Goal: Task Accomplishment & Management: Complete application form

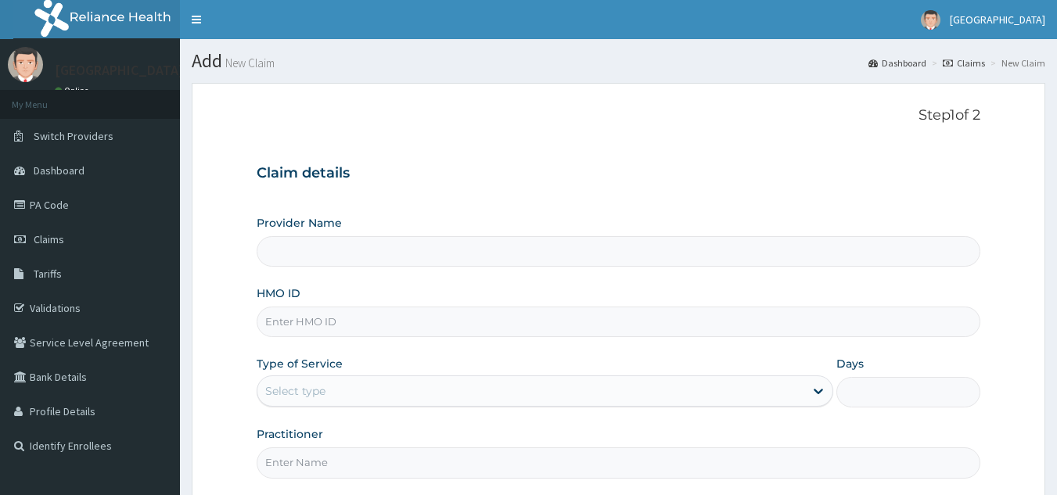
click at [348, 333] on input "HMO ID" at bounding box center [619, 322] width 724 height 31
type input "[GEOGRAPHIC_DATA]"
type input "NPM/10310/E"
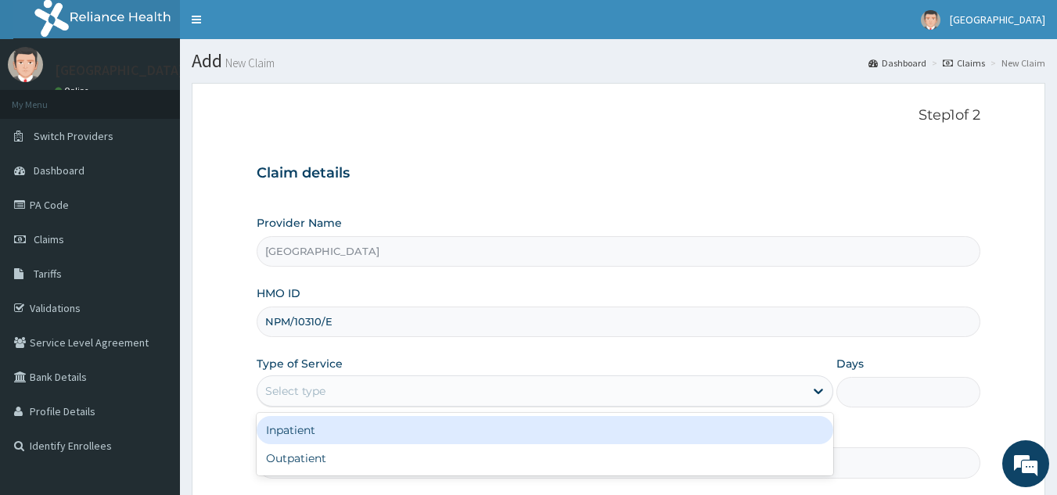
click at [403, 386] on div "Select type" at bounding box center [530, 391] width 547 height 25
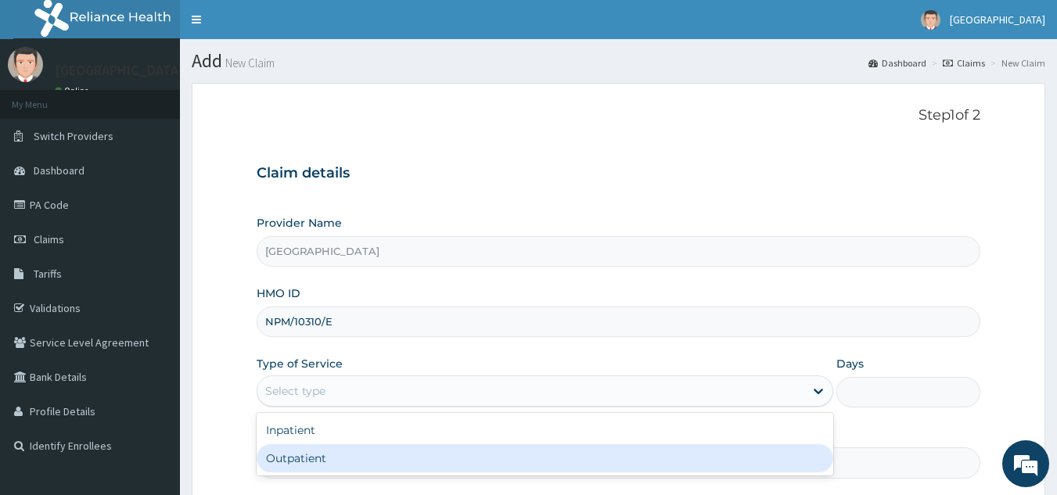
click at [380, 450] on div "Outpatient" at bounding box center [545, 458] width 577 height 28
type input "1"
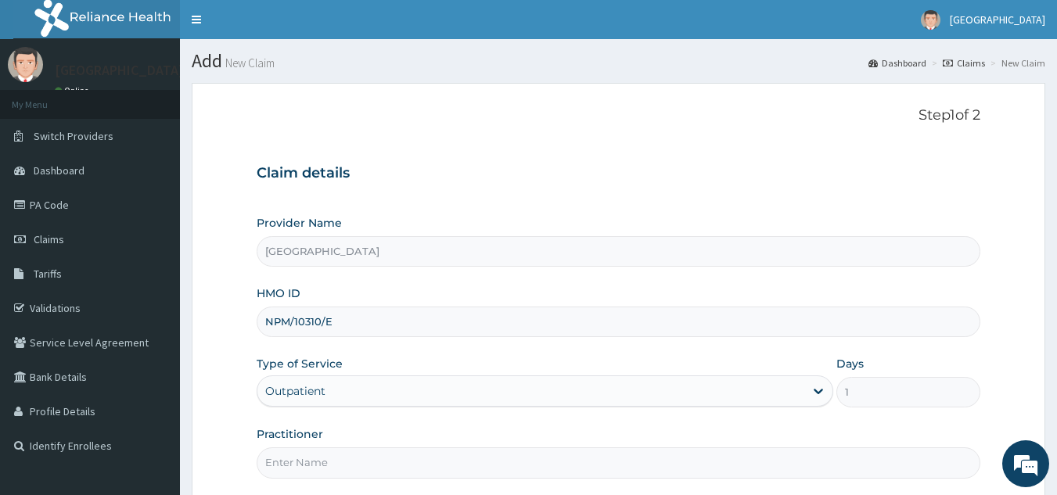
click at [461, 452] on input "Practitioner" at bounding box center [619, 463] width 724 height 31
type input "DR STEVE"
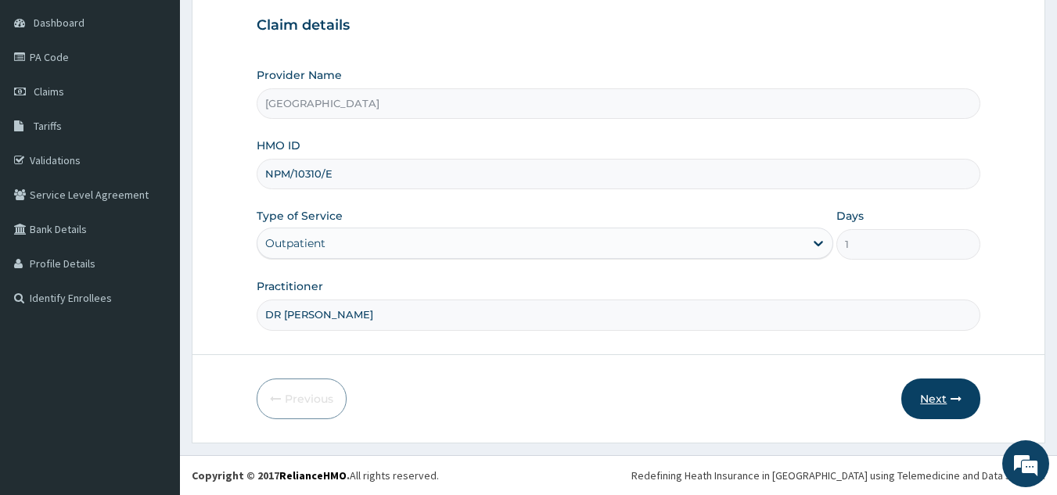
click at [949, 383] on button "Next" at bounding box center [940, 399] width 79 height 41
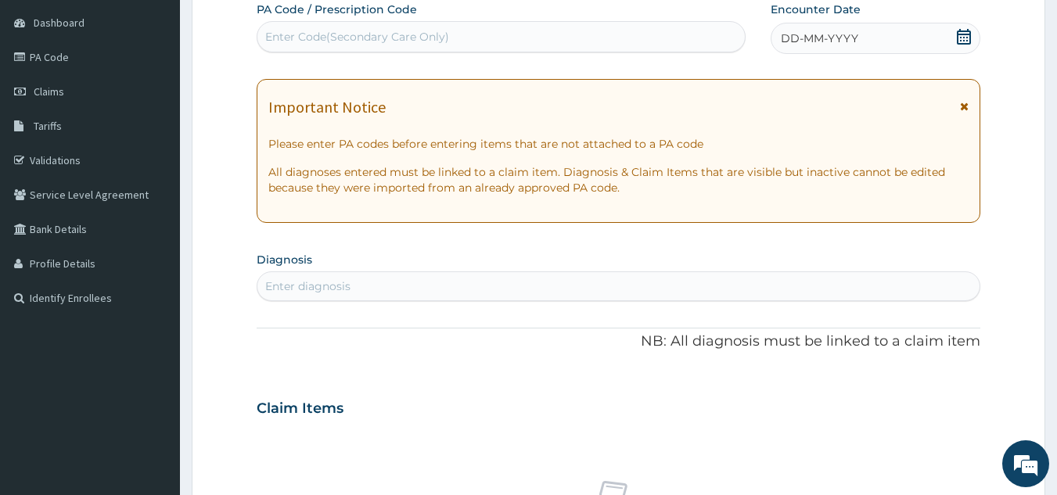
click at [964, 30] on icon at bounding box center [964, 37] width 16 height 16
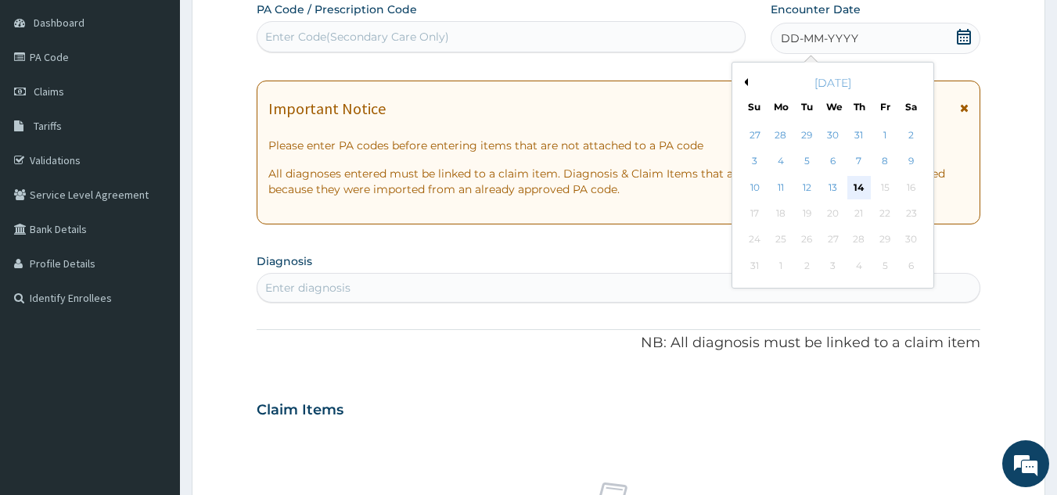
click at [856, 181] on div "14" at bounding box center [858, 187] width 23 height 23
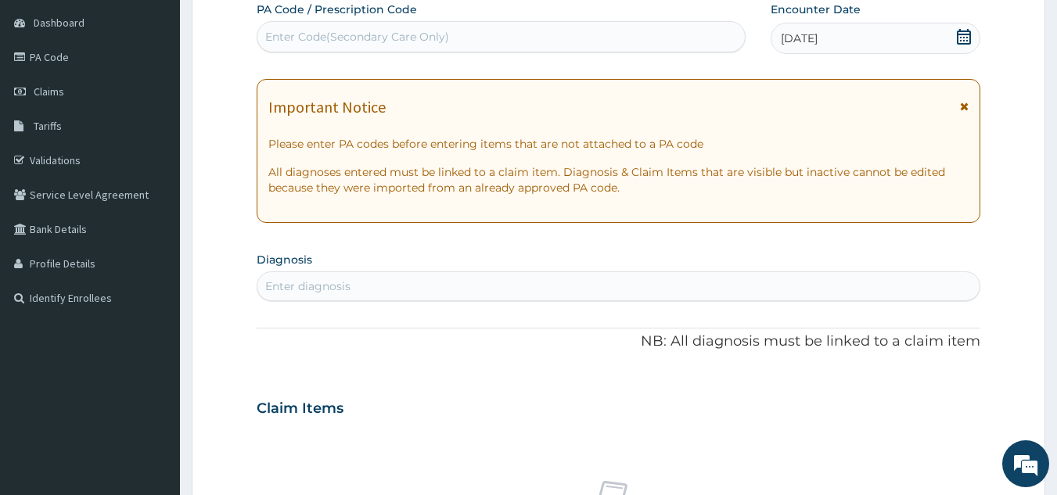
click at [386, 286] on div "Enter diagnosis" at bounding box center [618, 286] width 723 height 25
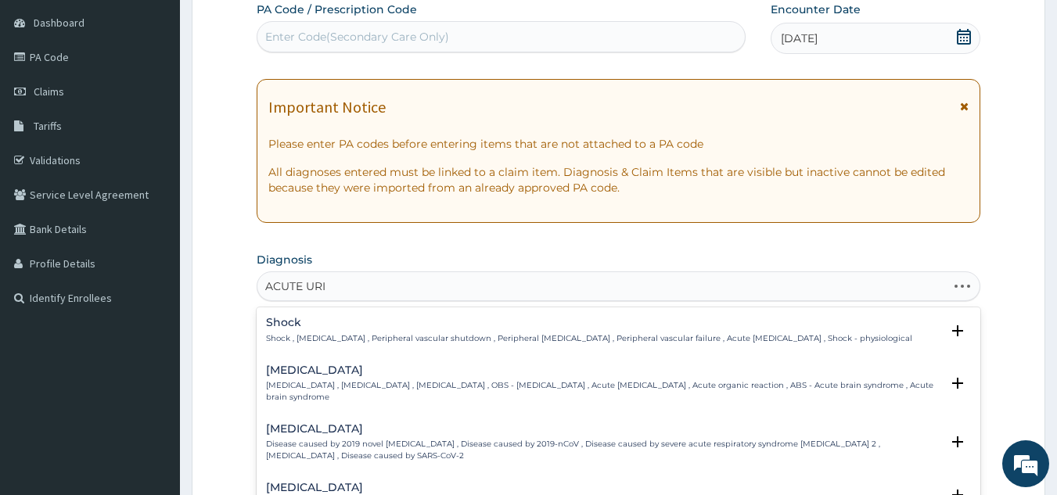
type input "ACUTE URIN"
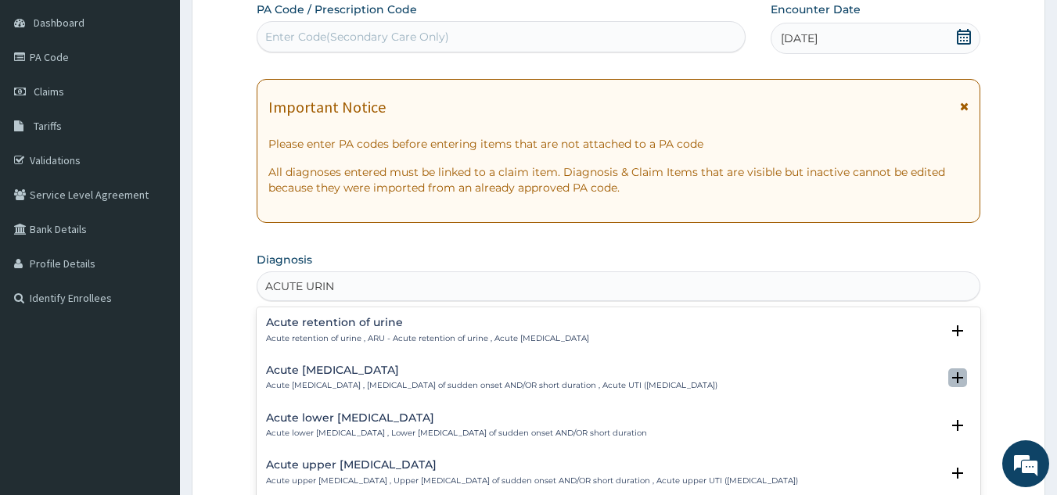
click at [948, 369] on icon "open select status" at bounding box center [957, 378] width 19 height 19
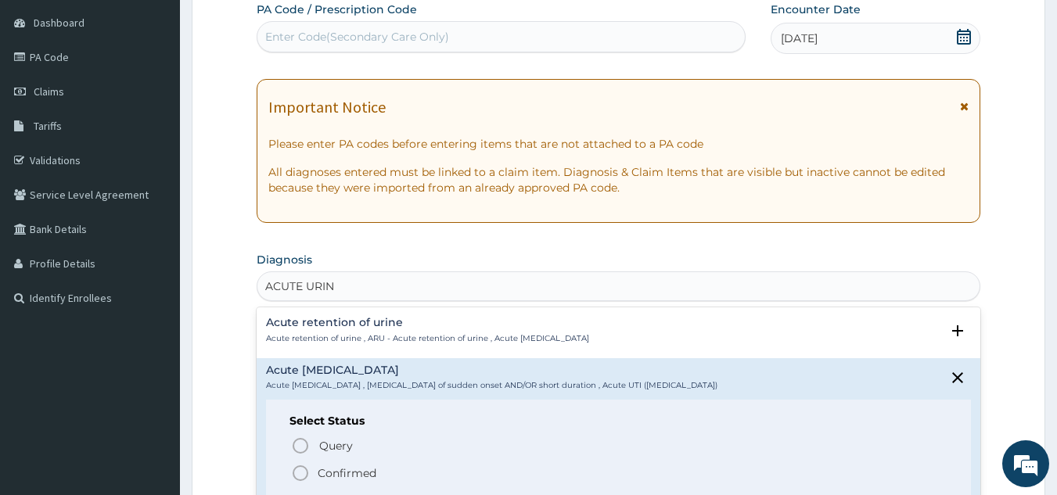
click at [305, 475] on icon "status option filled" at bounding box center [300, 473] width 19 height 19
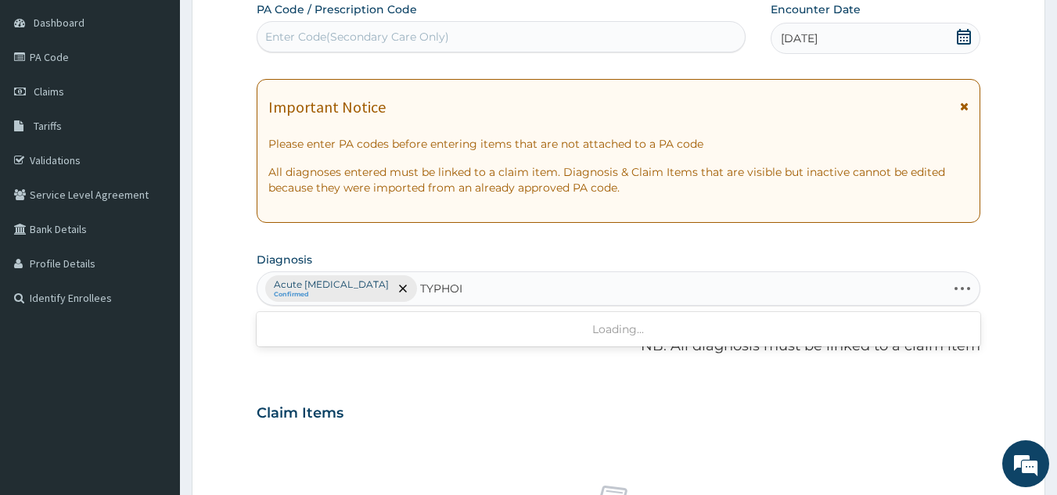
type input "TYPHOID"
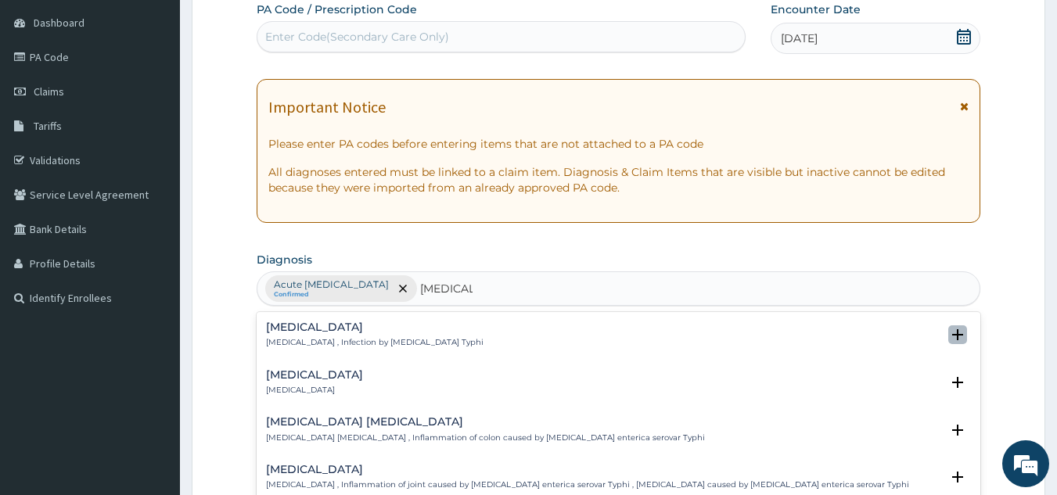
click at [948, 328] on icon "open select status" at bounding box center [957, 334] width 19 height 19
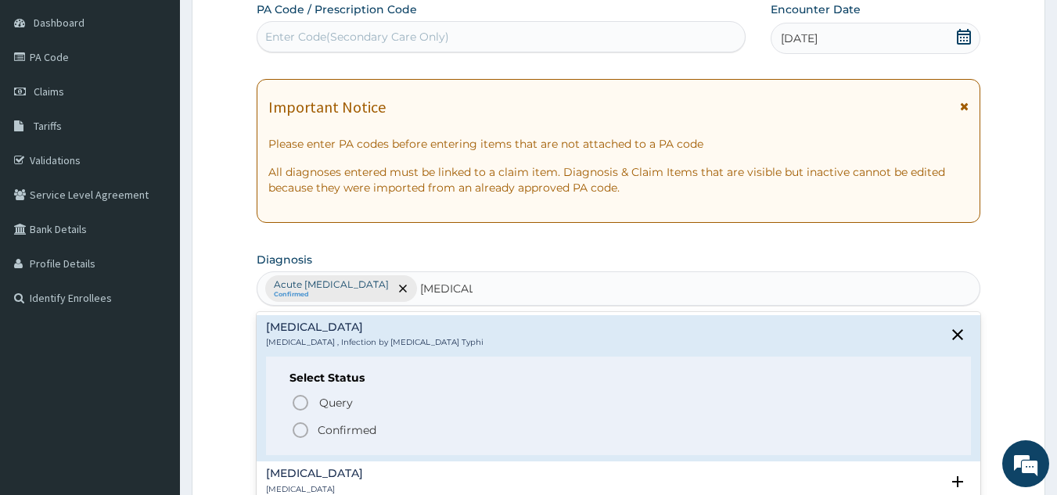
click at [294, 424] on icon "status option filled" at bounding box center [300, 430] width 19 height 19
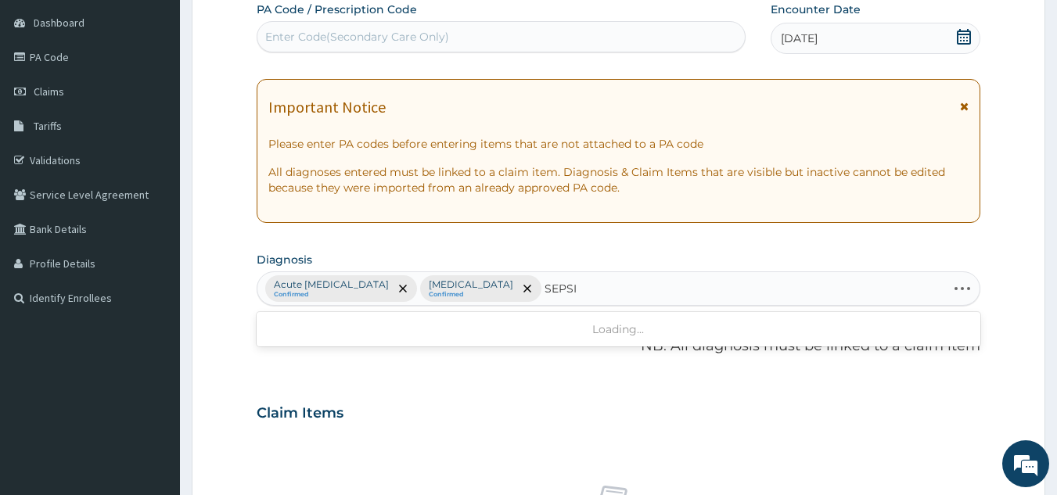
type input "SEPSIS"
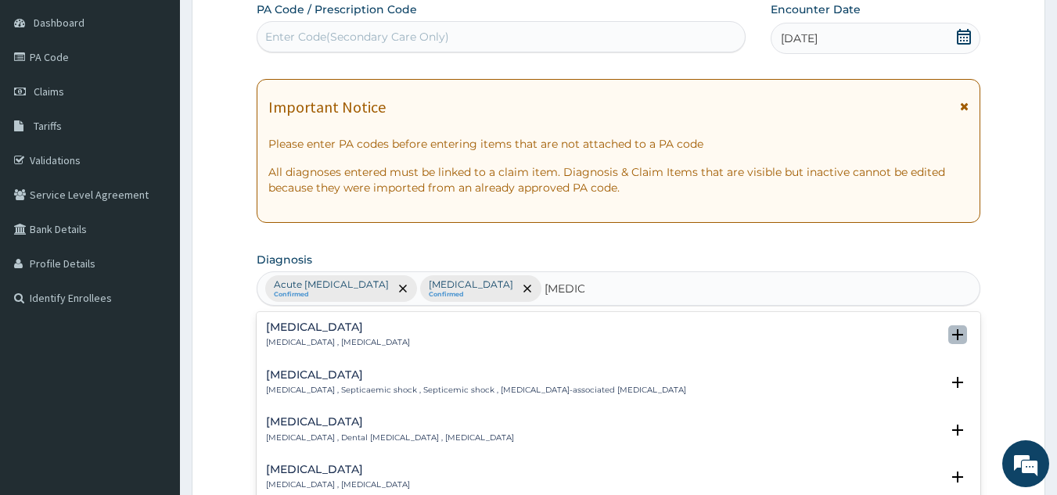
click at [952, 338] on icon "open select status" at bounding box center [957, 334] width 11 height 11
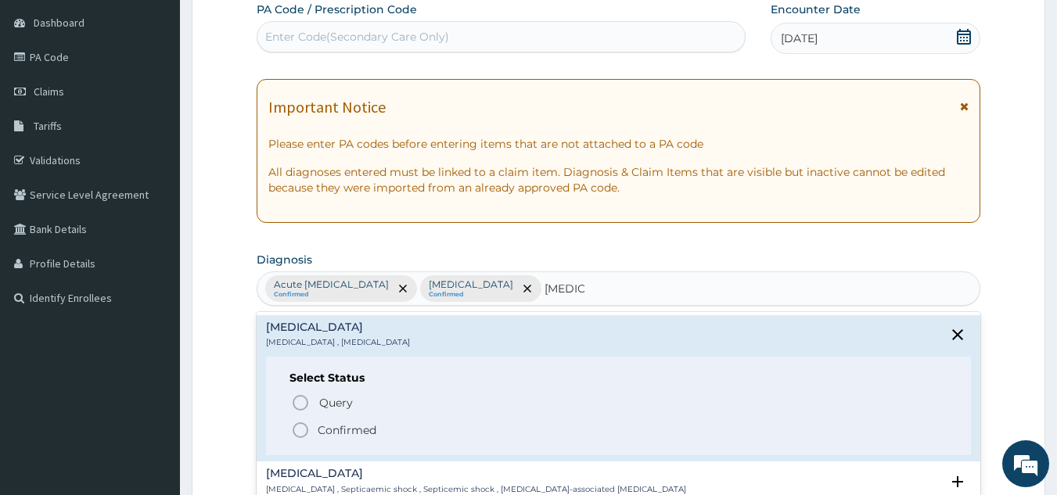
click at [295, 437] on icon "status option filled" at bounding box center [300, 430] width 19 height 19
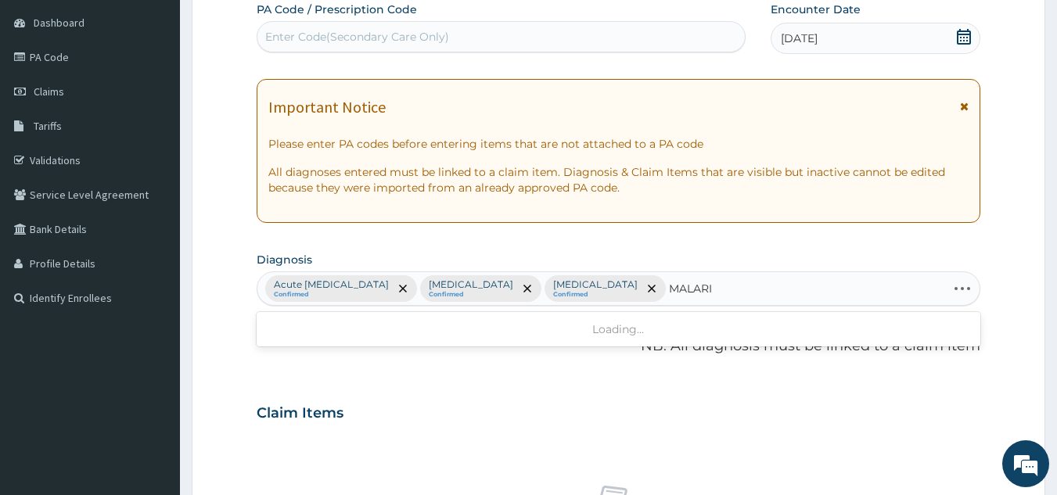
type input "MALARIA"
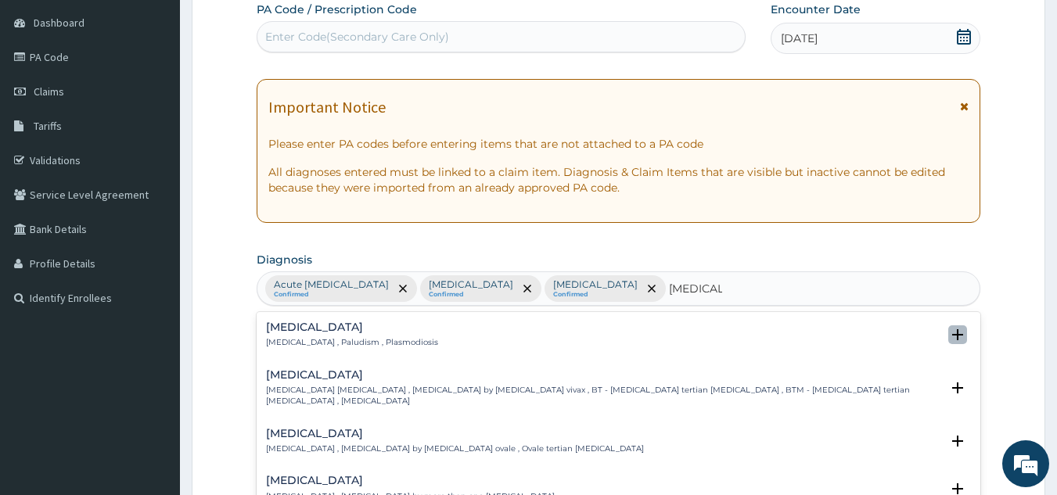
click at [952, 340] on icon "open select status" at bounding box center [957, 334] width 11 height 11
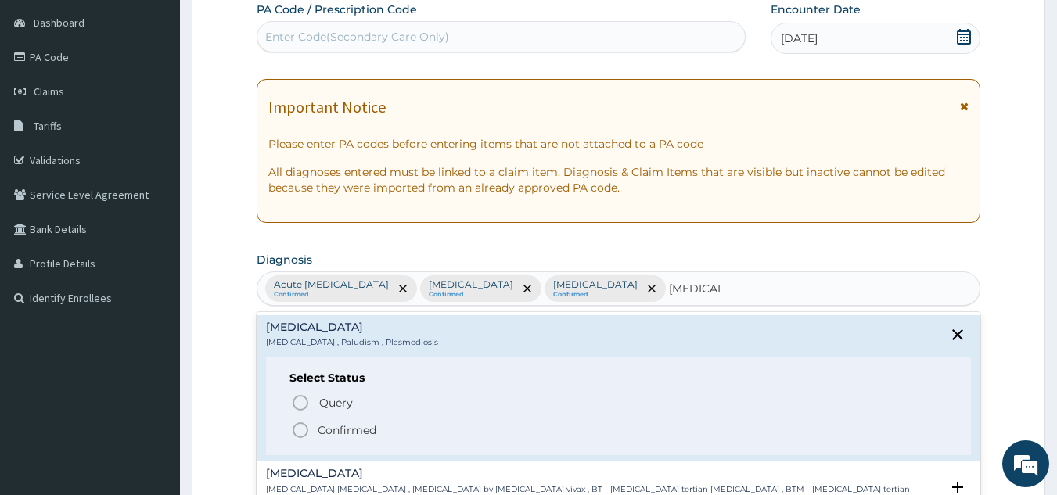
click at [292, 423] on icon "status option filled" at bounding box center [300, 430] width 19 height 19
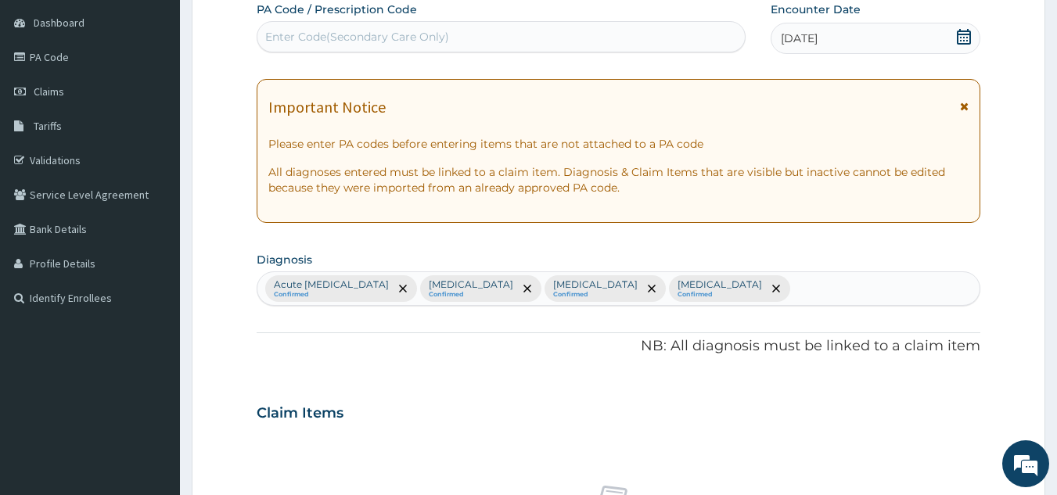
type input "V"
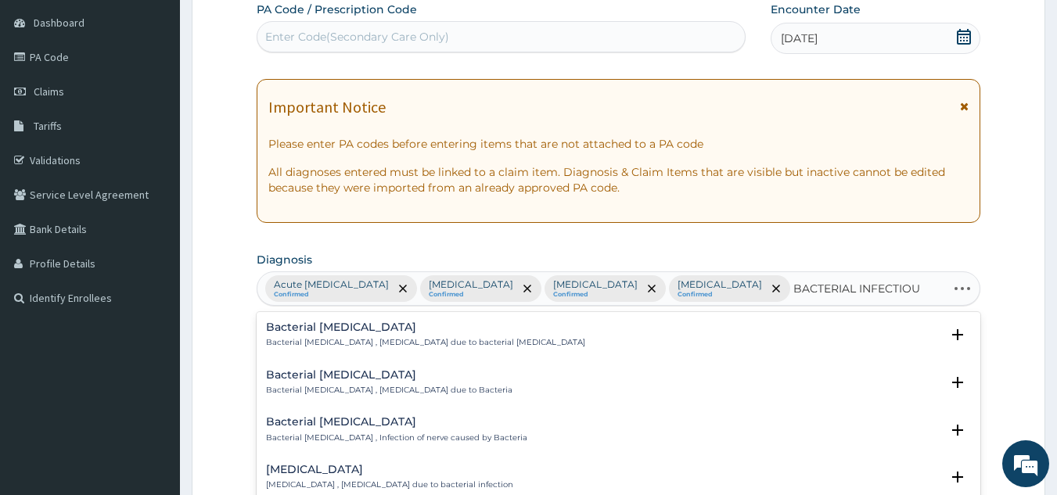
type input "BACTERIAL INFECTIOUS"
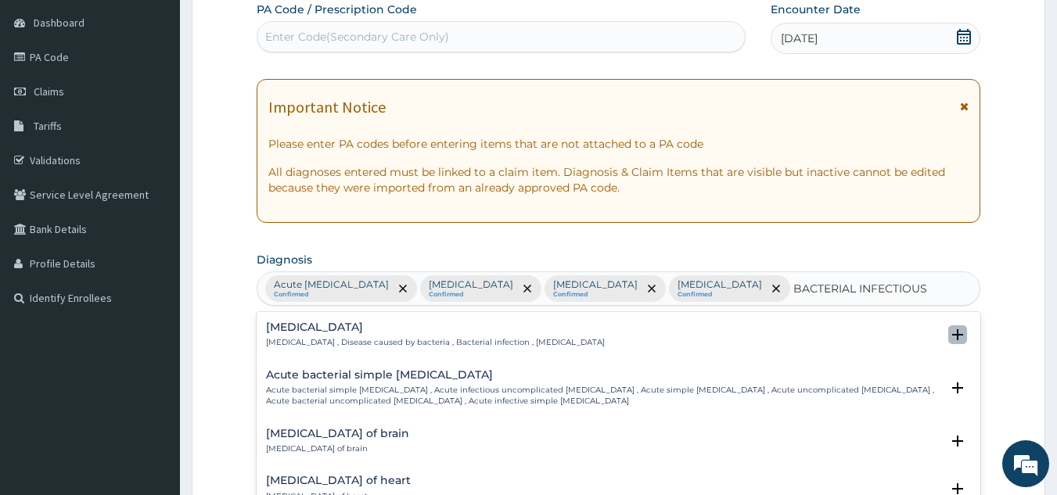
click at [952, 334] on icon "open select status" at bounding box center [957, 334] width 11 height 11
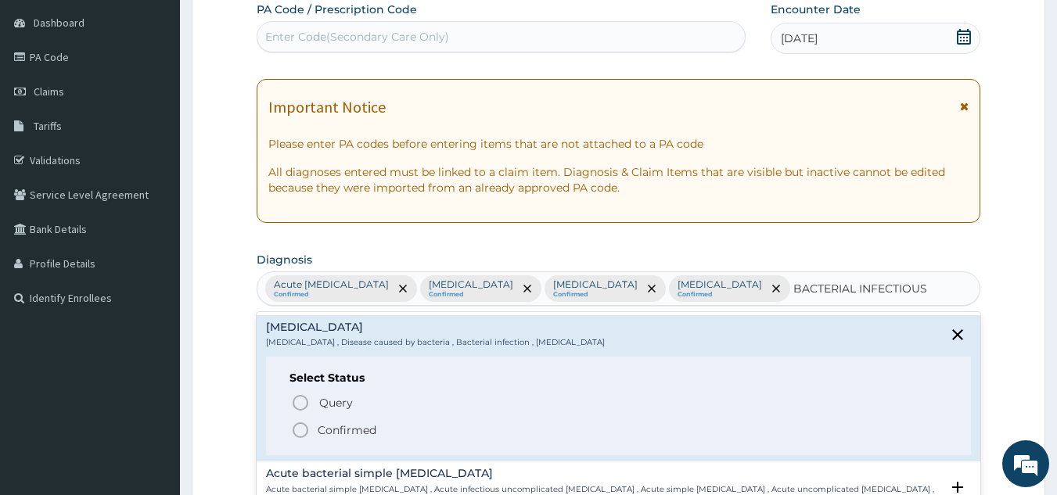
click at [300, 430] on icon "status option filled" at bounding box center [300, 430] width 19 height 19
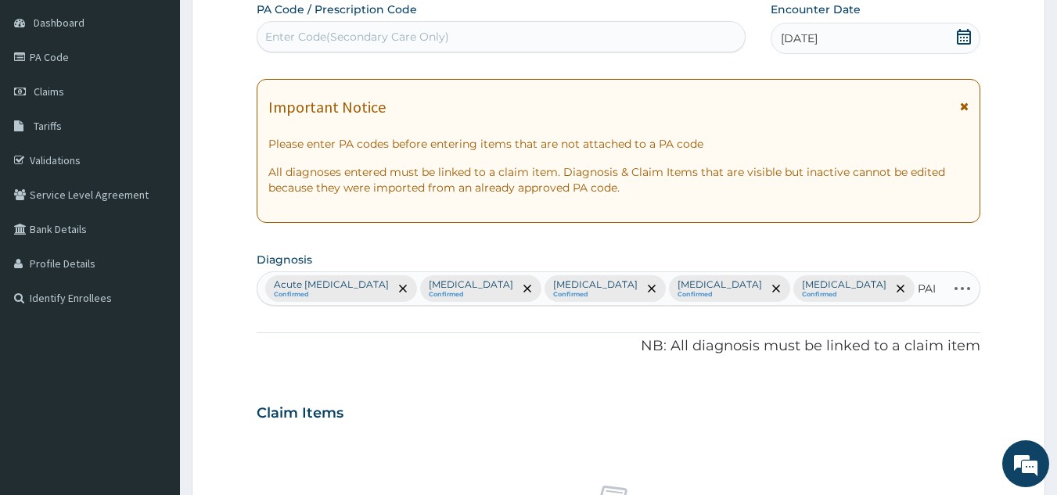
type input "PAIN"
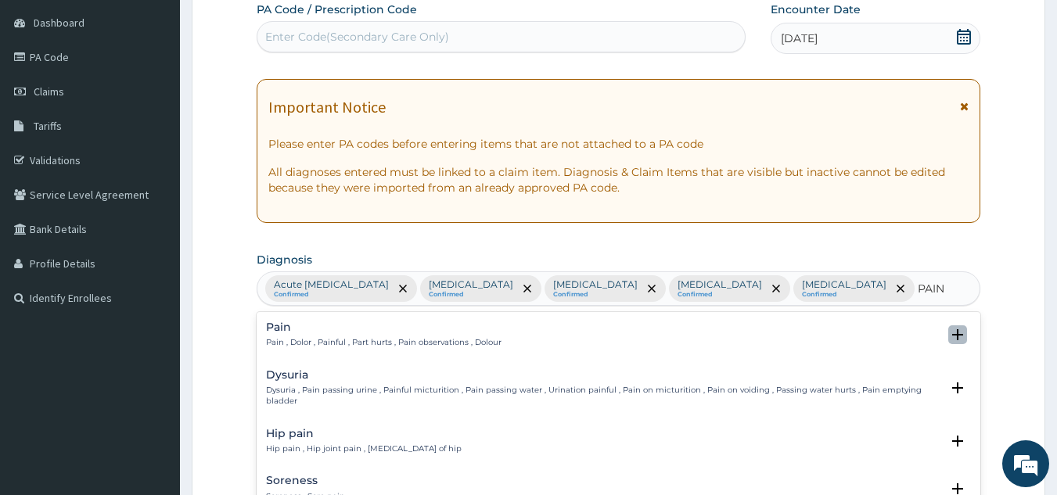
click at [952, 333] on icon "open select status" at bounding box center [957, 334] width 11 height 11
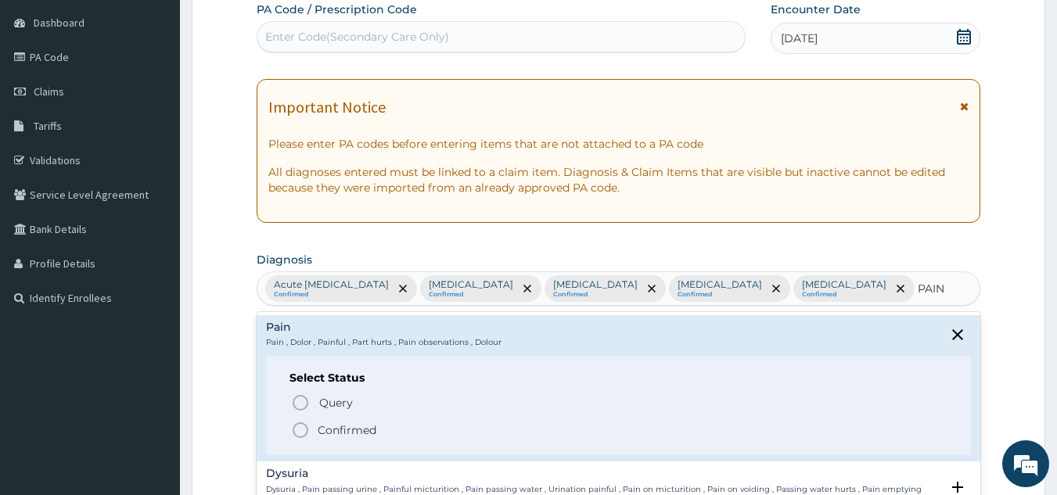
click at [298, 433] on icon "status option filled" at bounding box center [300, 430] width 19 height 19
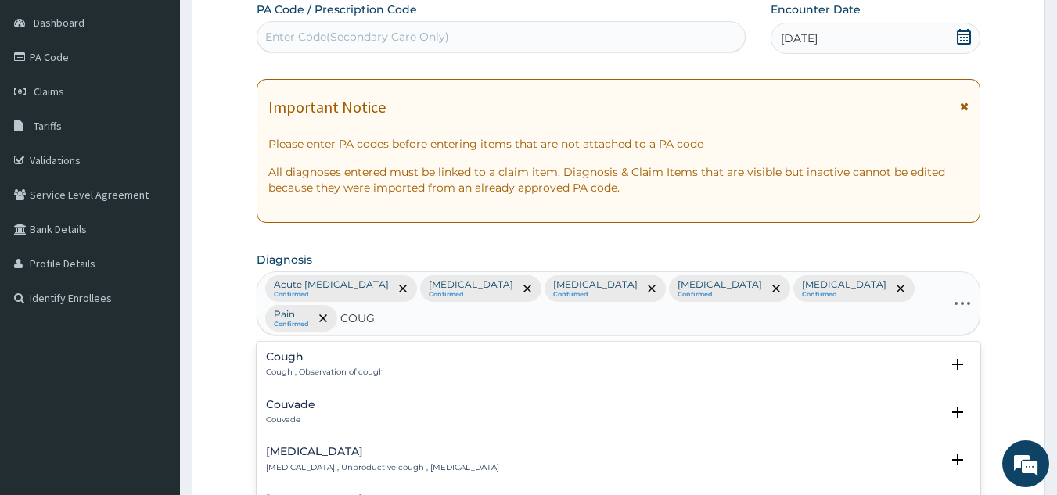
type input "COUGH"
click at [951, 355] on icon "open select status" at bounding box center [957, 364] width 19 height 19
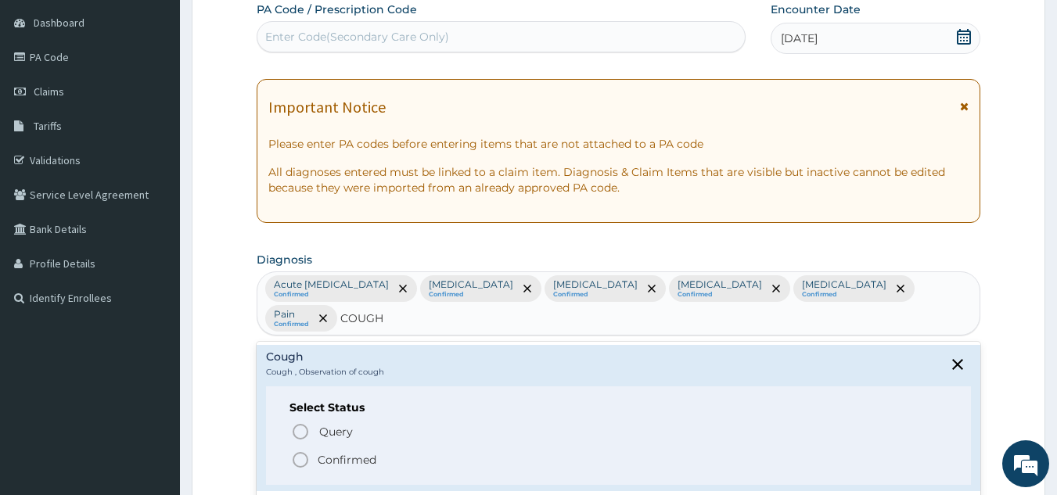
click at [296, 453] on icon "status option filled" at bounding box center [300, 460] width 19 height 19
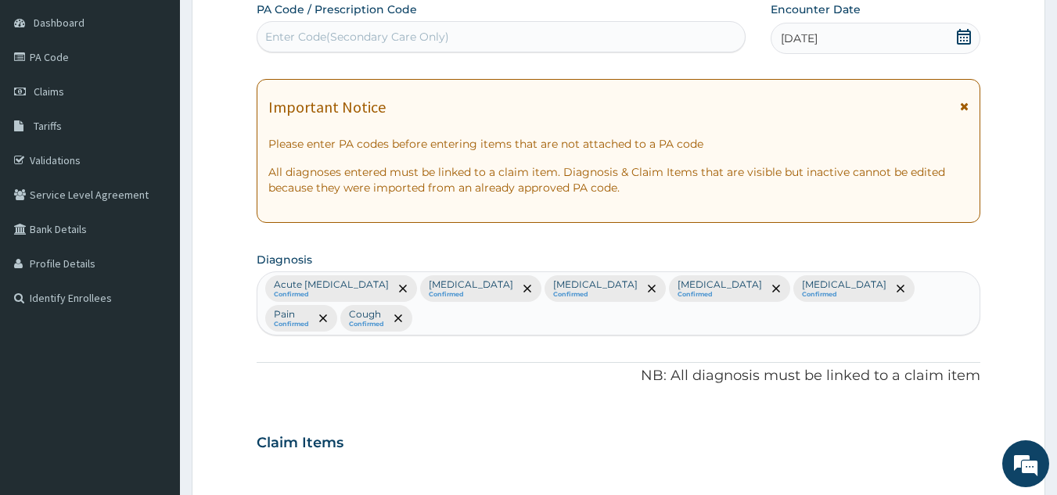
scroll to position [581, 0]
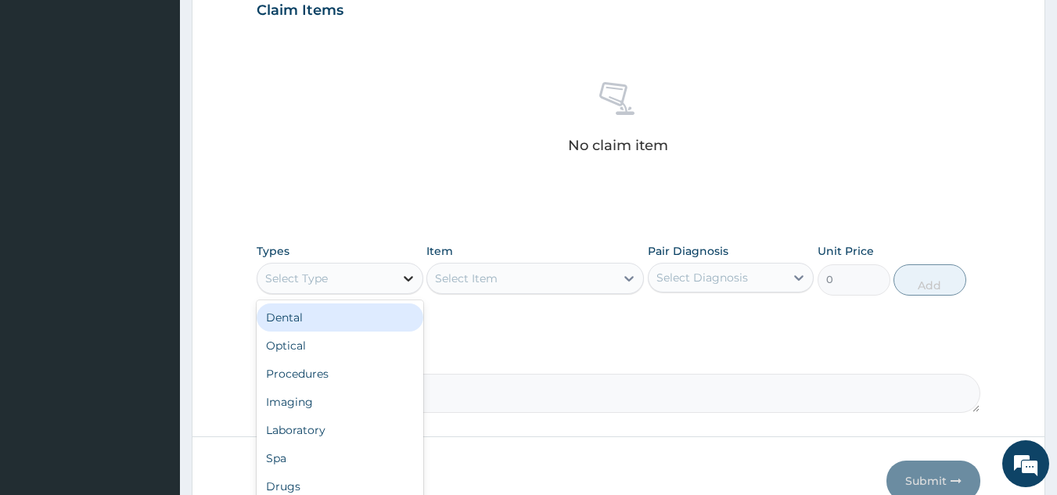
click at [398, 278] on div at bounding box center [408, 278] width 28 height 28
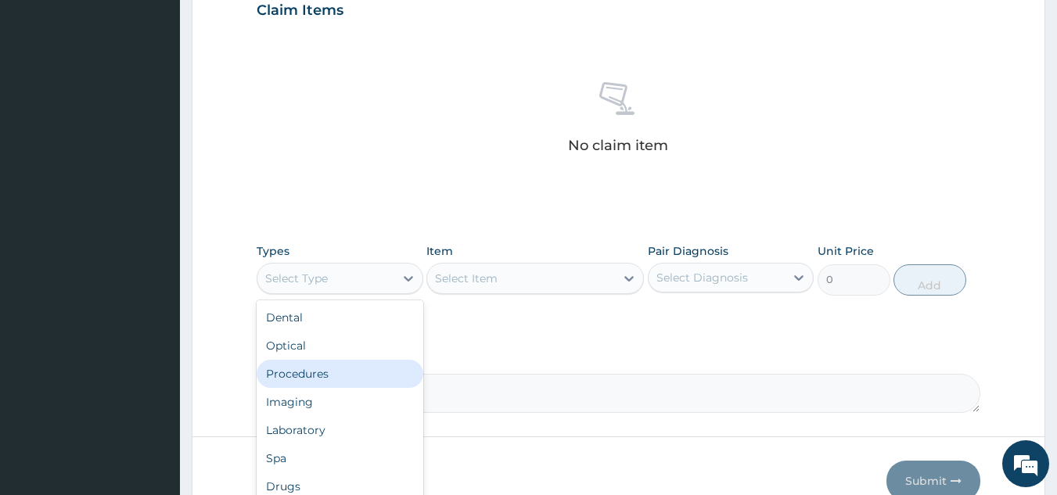
click at [327, 376] on div "Procedures" at bounding box center [340, 374] width 167 height 28
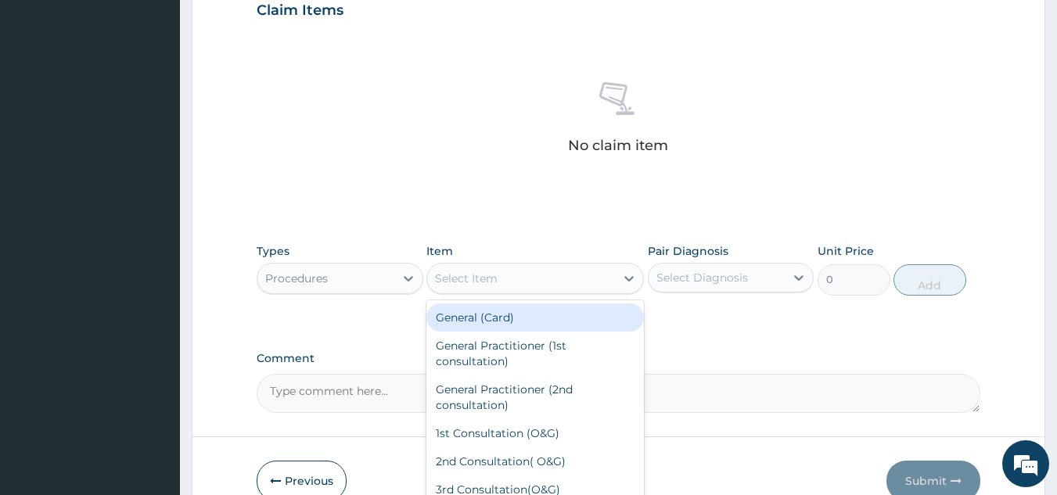
click at [531, 278] on div "Select Item" at bounding box center [521, 278] width 188 height 25
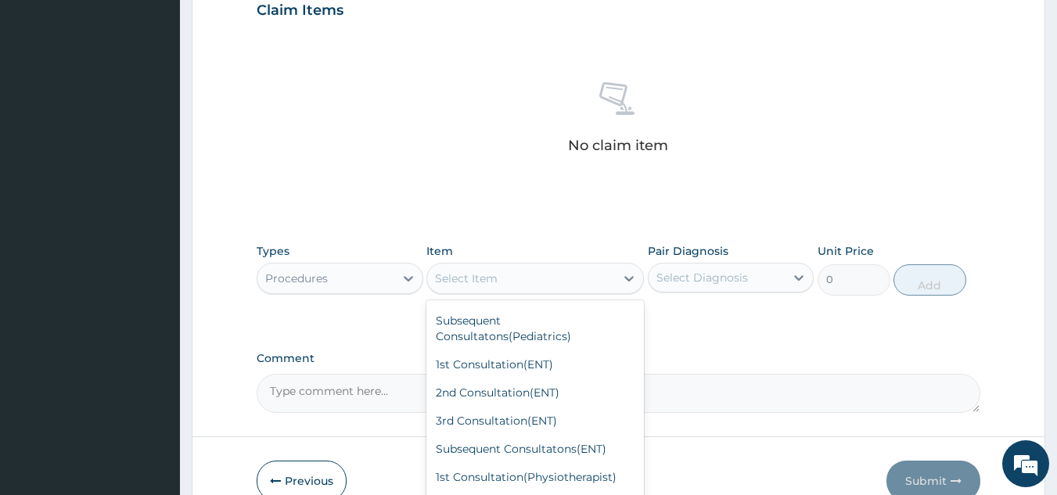
scroll to position [615, 0]
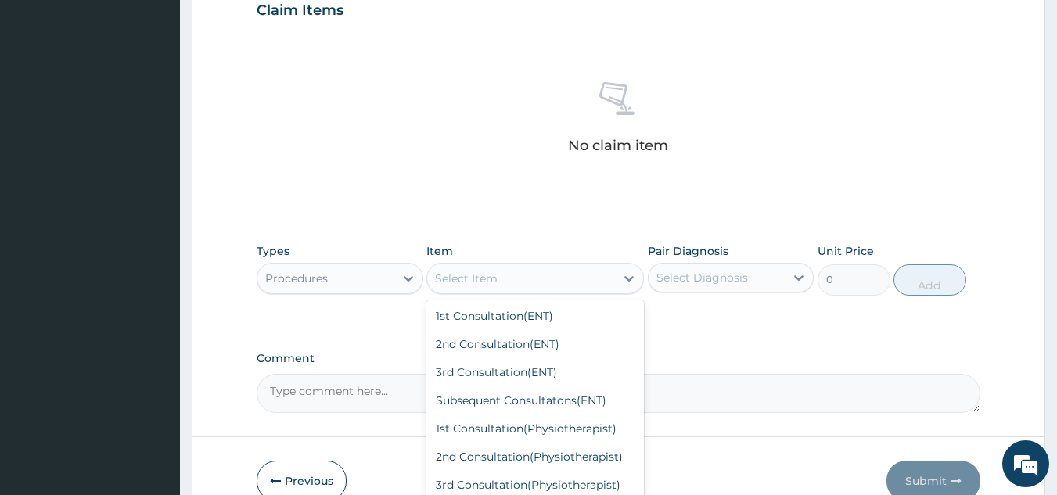
click at [523, 258] on div "3rd Consultation(Pediatric)" at bounding box center [535, 244] width 218 height 28
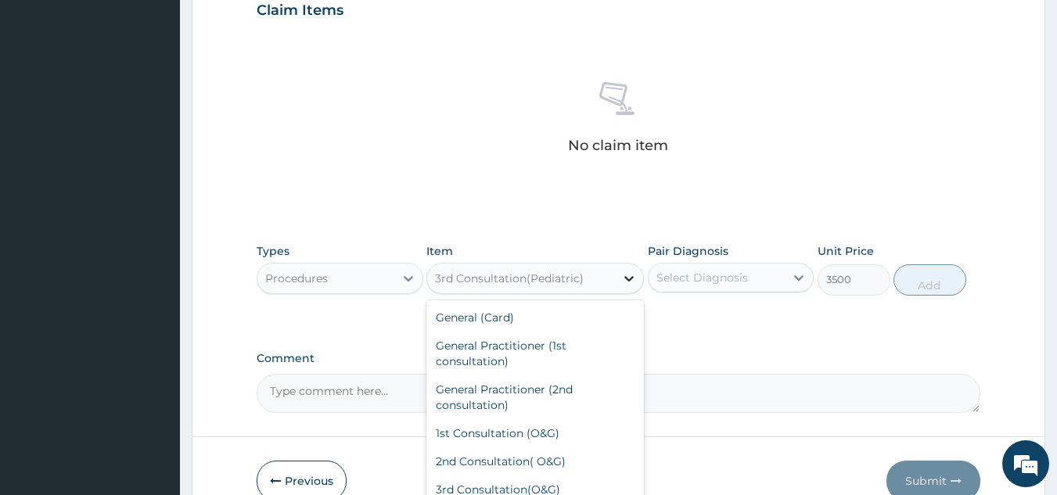
click at [628, 276] on icon at bounding box center [629, 279] width 16 height 16
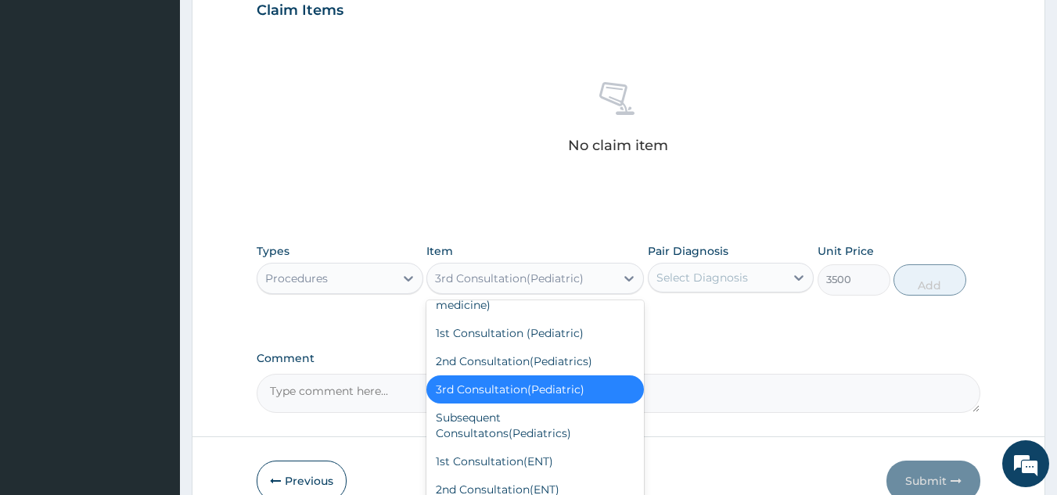
scroll to position [441, 0]
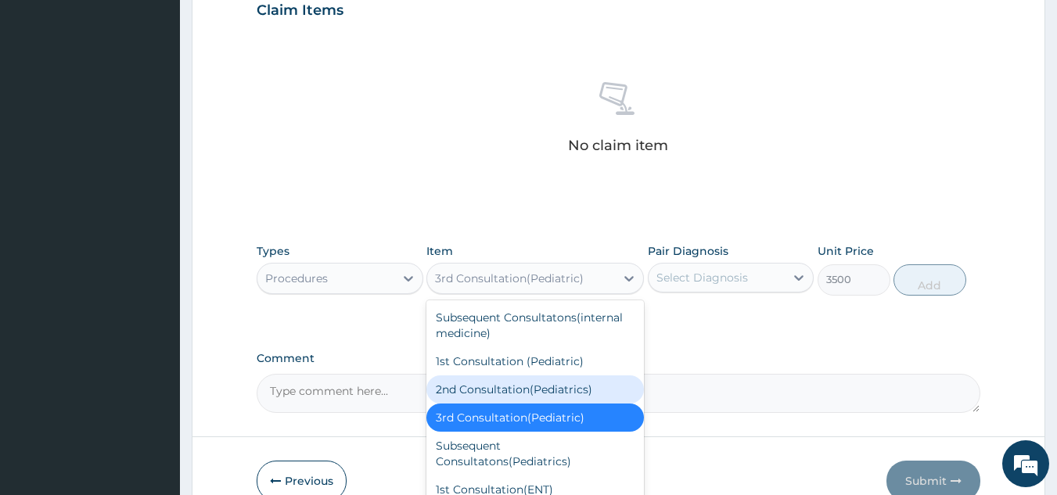
click at [553, 404] on div "2nd Consultation(Pediatrics)" at bounding box center [535, 390] width 218 height 28
type input "5000"
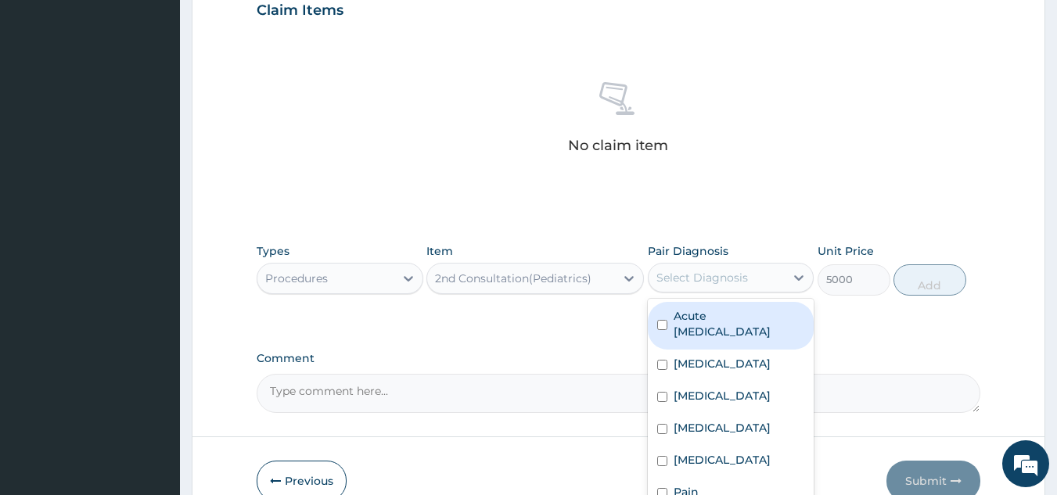
click at [771, 279] on div "Select Diagnosis" at bounding box center [717, 277] width 137 height 25
click at [665, 333] on div "Acute urinary tract infection" at bounding box center [731, 326] width 167 height 48
checkbox input "true"
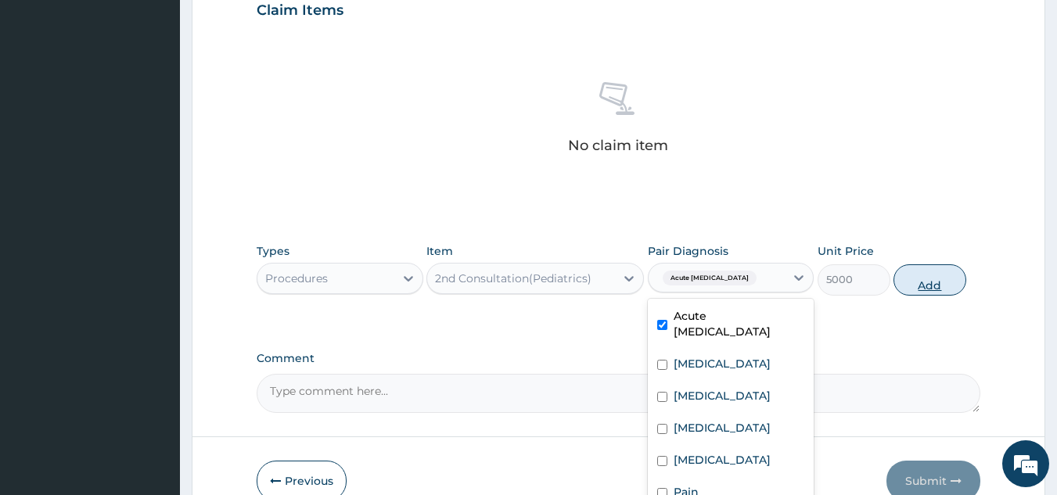
click at [915, 276] on button "Add" at bounding box center [929, 279] width 73 height 31
type input "0"
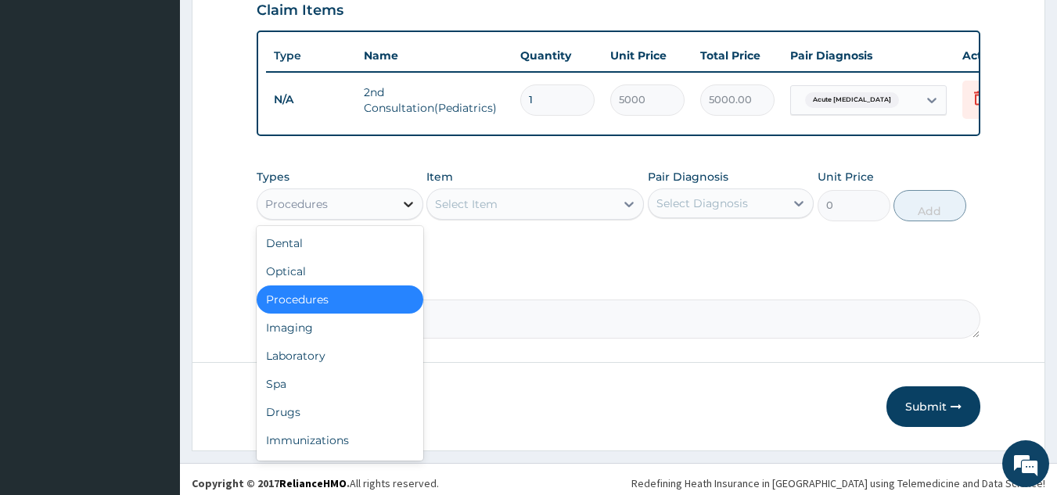
click at [406, 210] on icon at bounding box center [409, 204] width 16 height 16
click at [298, 353] on div "Laboratory" at bounding box center [340, 356] width 167 height 28
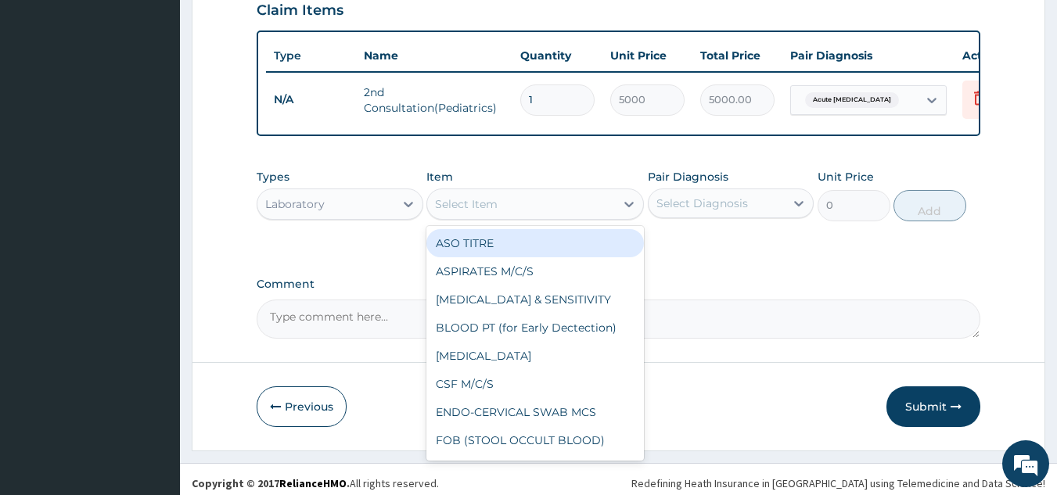
click at [526, 207] on div "Select Item" at bounding box center [521, 204] width 188 height 25
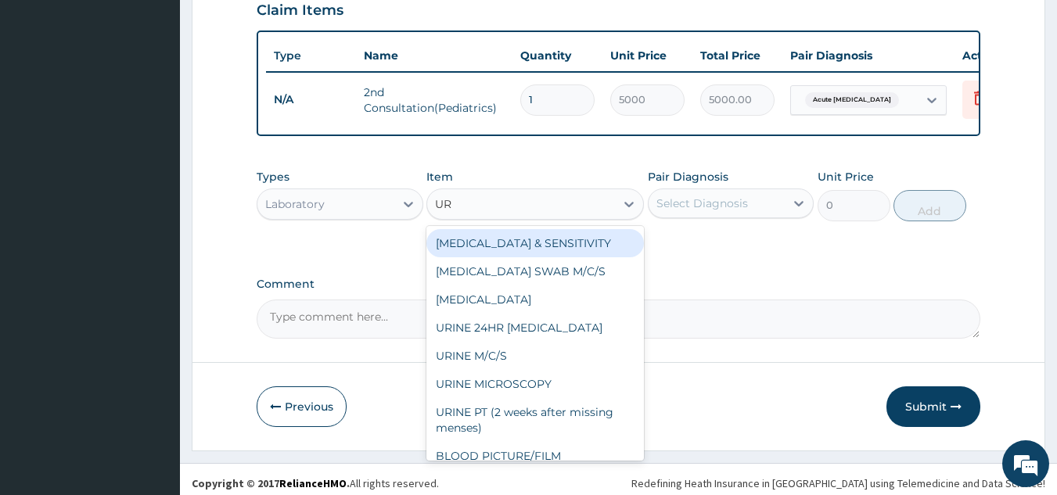
type input "URI"
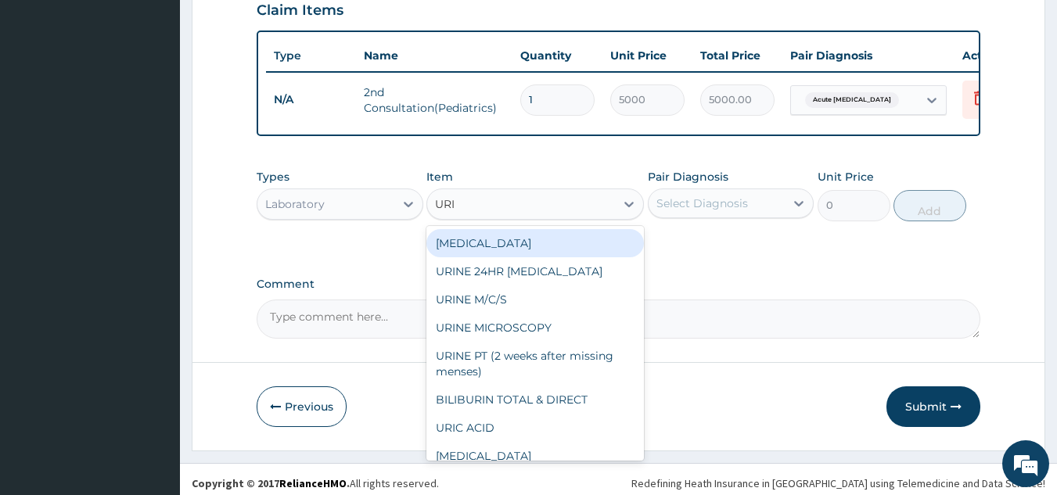
click at [529, 257] on div "URINALYSIS" at bounding box center [535, 243] width 218 height 28
type input "400"
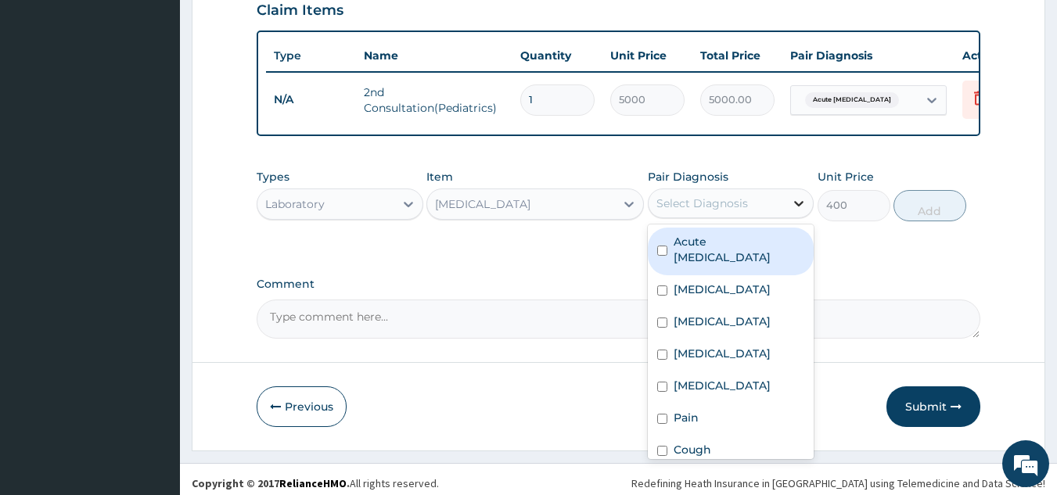
click at [796, 211] on icon at bounding box center [799, 204] width 16 height 16
click at [664, 256] on input "checkbox" at bounding box center [662, 251] width 10 height 10
checkbox input "true"
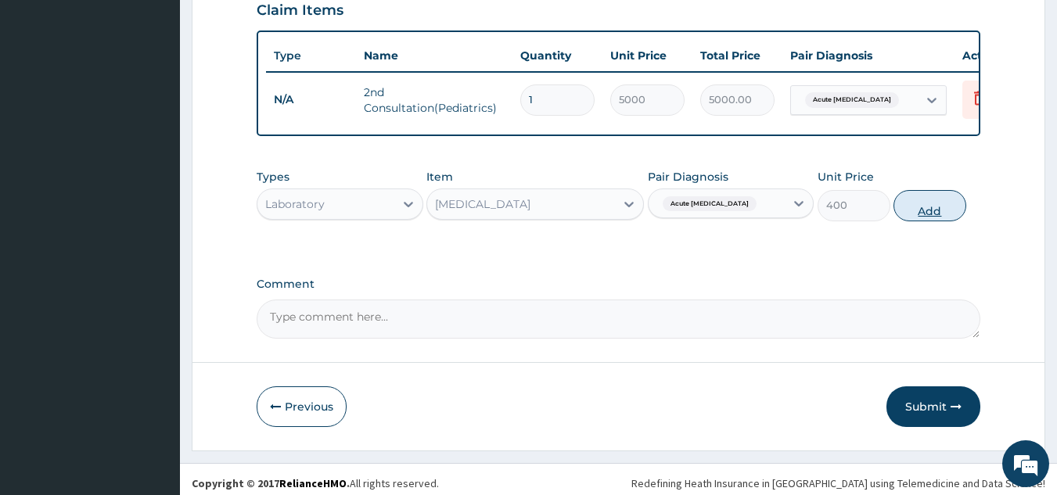
click at [917, 218] on button "Add" at bounding box center [929, 205] width 73 height 31
type input "0"
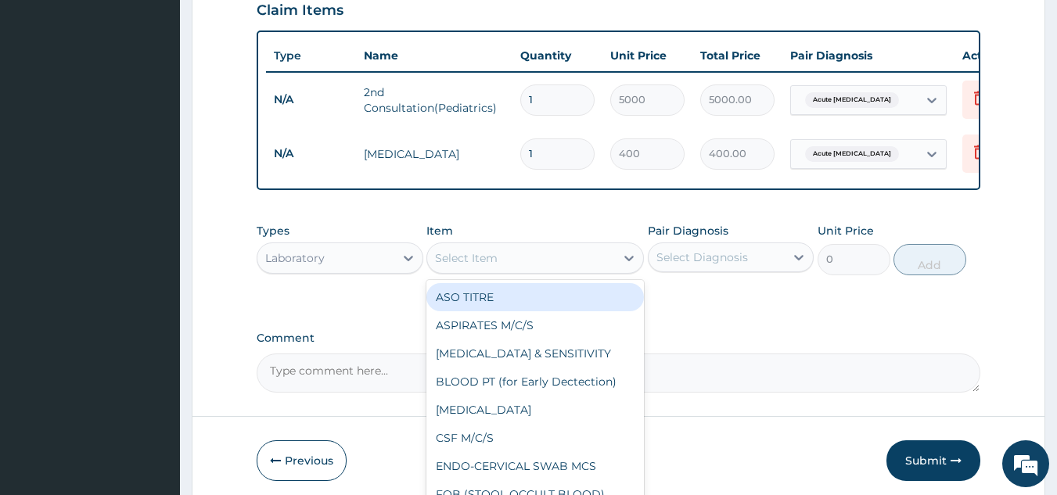
click at [527, 257] on div "Select Item" at bounding box center [521, 258] width 188 height 25
type input "MC"
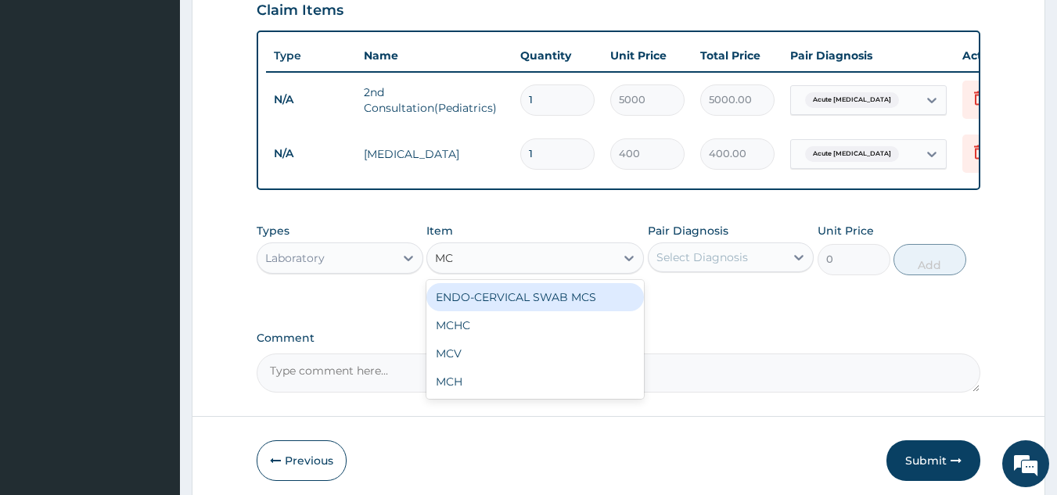
click at [549, 306] on div "ENDO-CERVICAL SWAB MCS" at bounding box center [535, 297] width 218 height 28
type input "640"
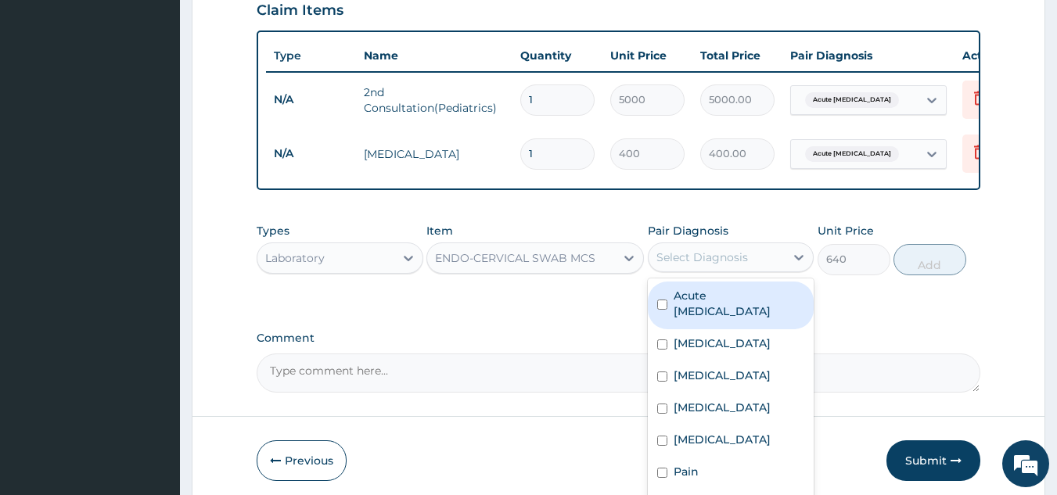
click at [783, 270] on div "Select Diagnosis" at bounding box center [717, 257] width 137 height 25
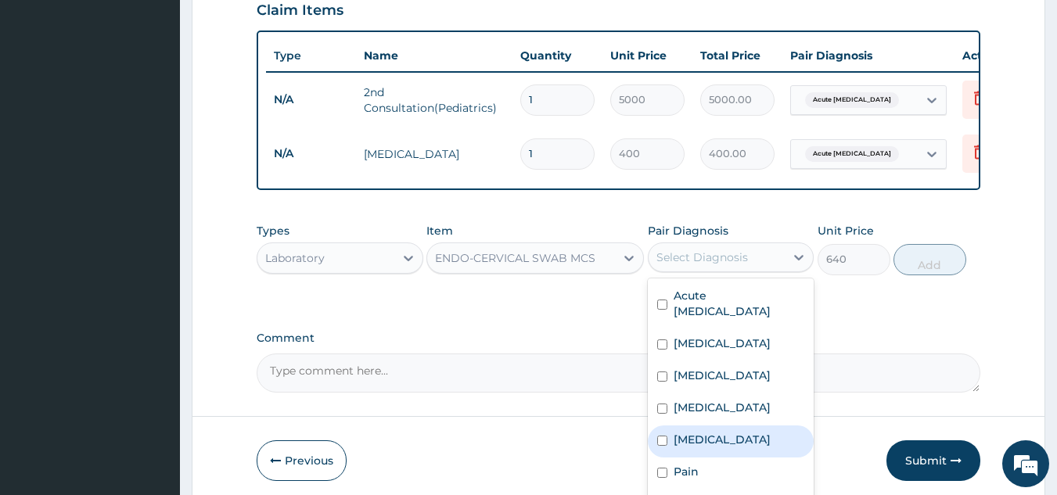
click at [662, 446] on input "checkbox" at bounding box center [662, 441] width 10 height 10
checkbox input "true"
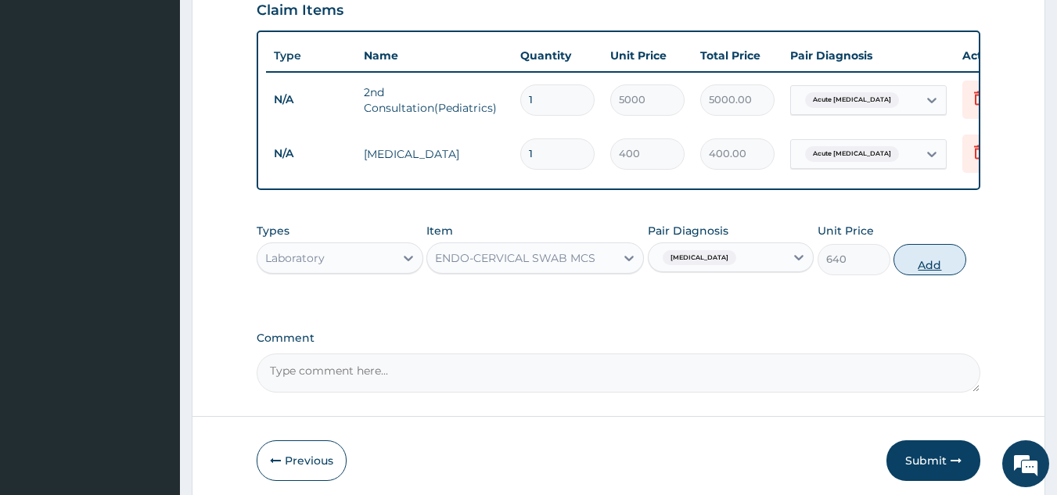
click at [929, 260] on button "Add" at bounding box center [929, 259] width 73 height 31
type input "0"
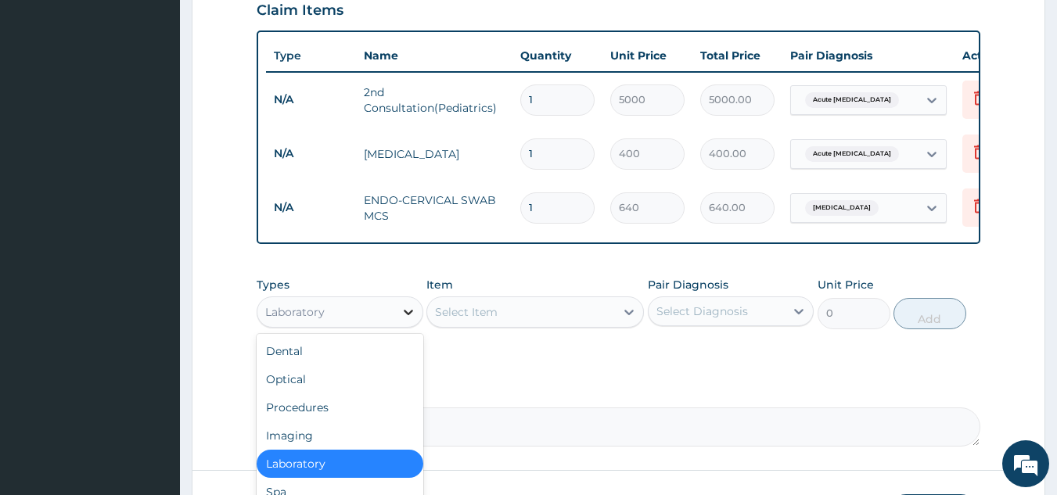
click at [413, 315] on icon at bounding box center [409, 312] width 16 height 16
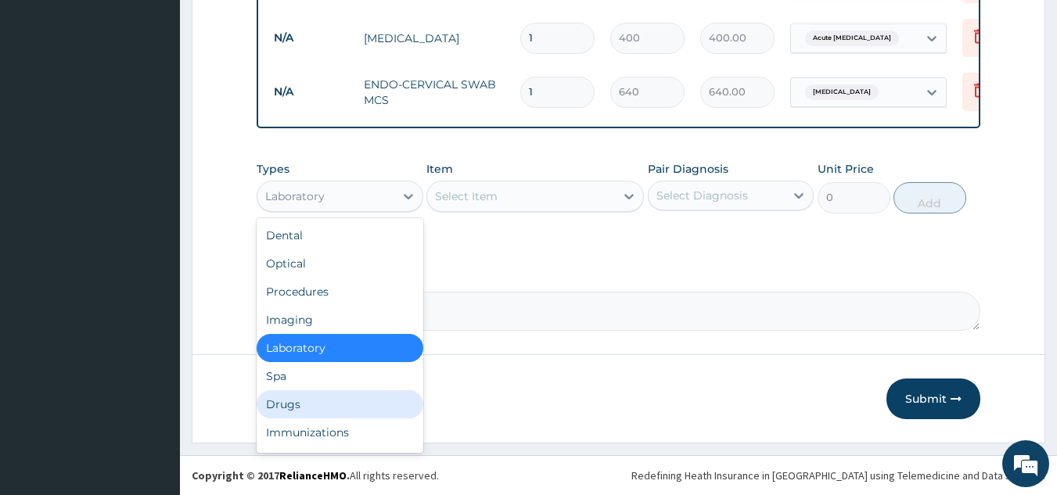
click at [361, 406] on div "Drugs" at bounding box center [340, 404] width 167 height 28
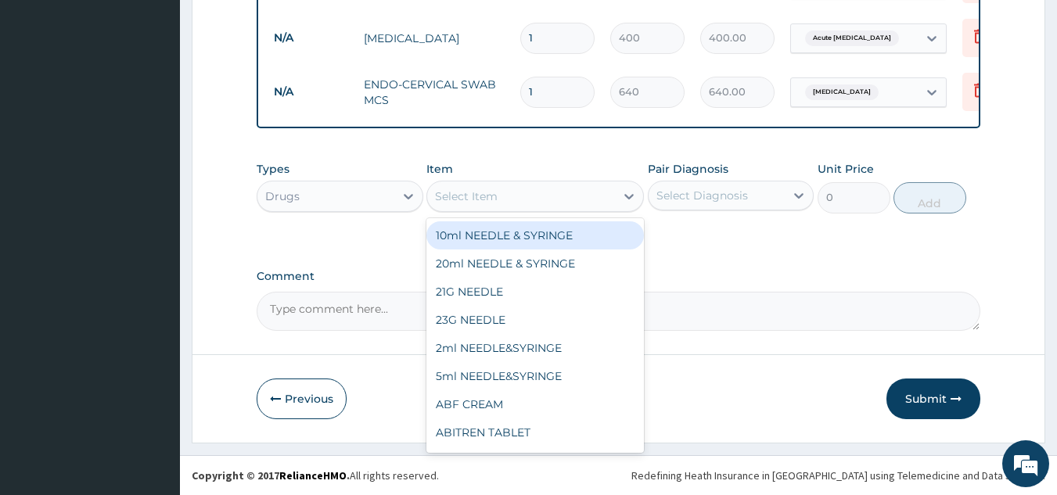
click at [561, 194] on div "Select Item" at bounding box center [521, 196] width 188 height 25
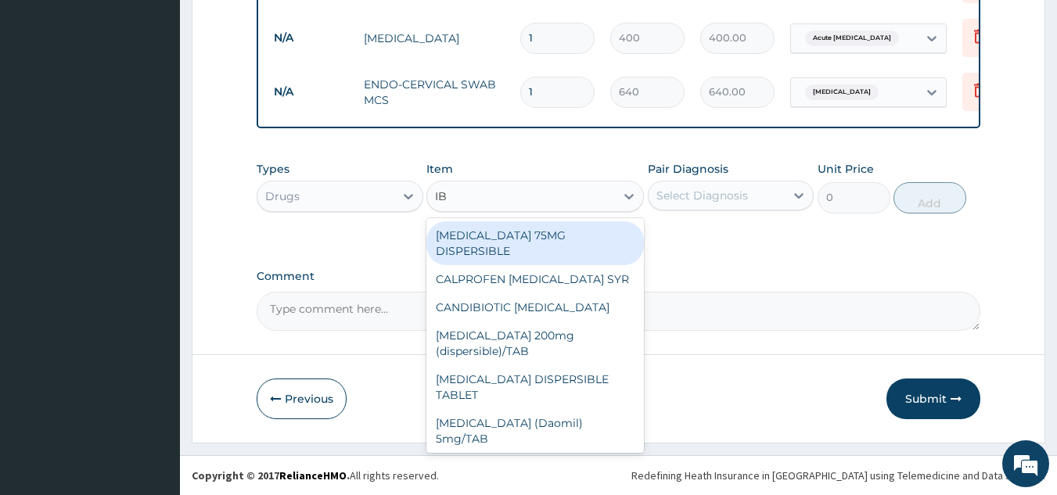
type input "IBU"
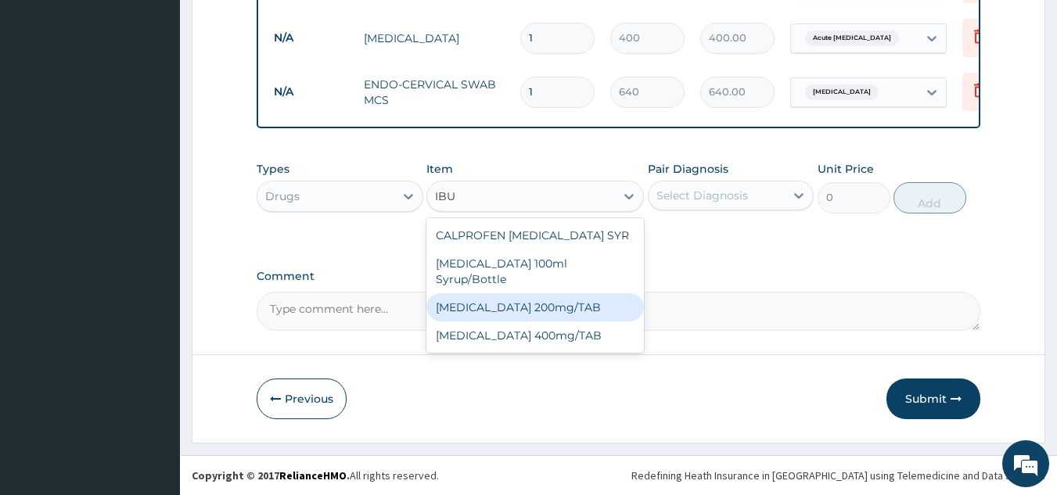
click at [606, 298] on div "IBUPROFEN 200mg/TAB" at bounding box center [535, 307] width 218 height 28
type input "21"
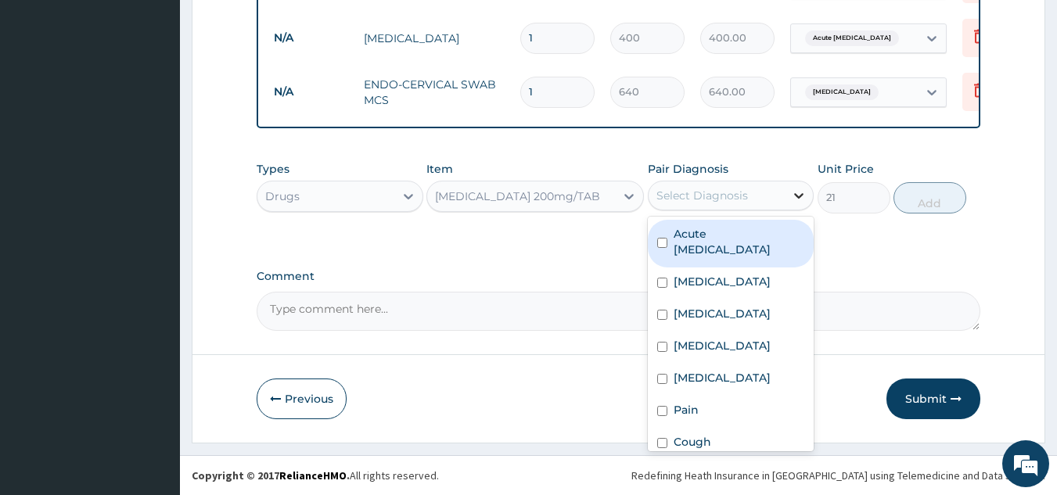
click at [797, 195] on icon at bounding box center [799, 196] width 16 height 16
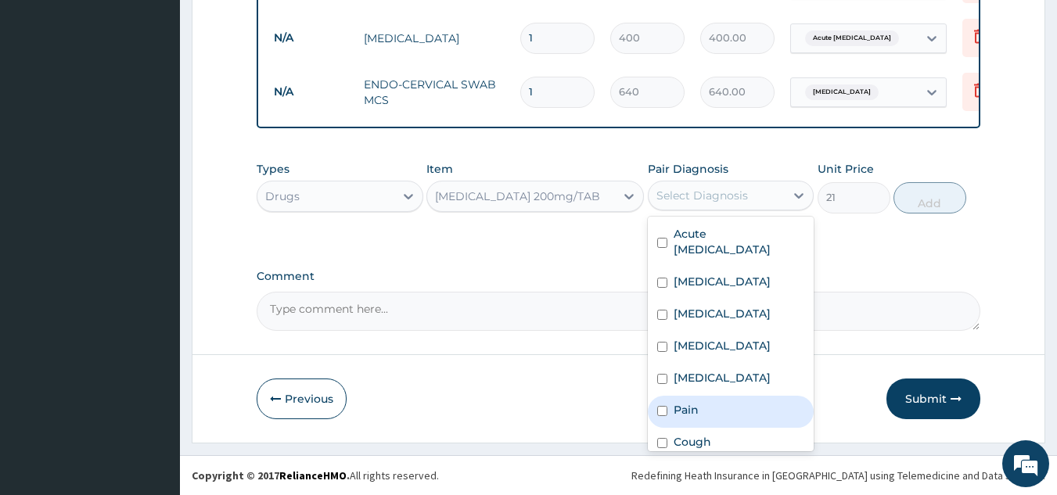
click at [670, 420] on div "Pain" at bounding box center [731, 412] width 167 height 32
checkbox input "true"
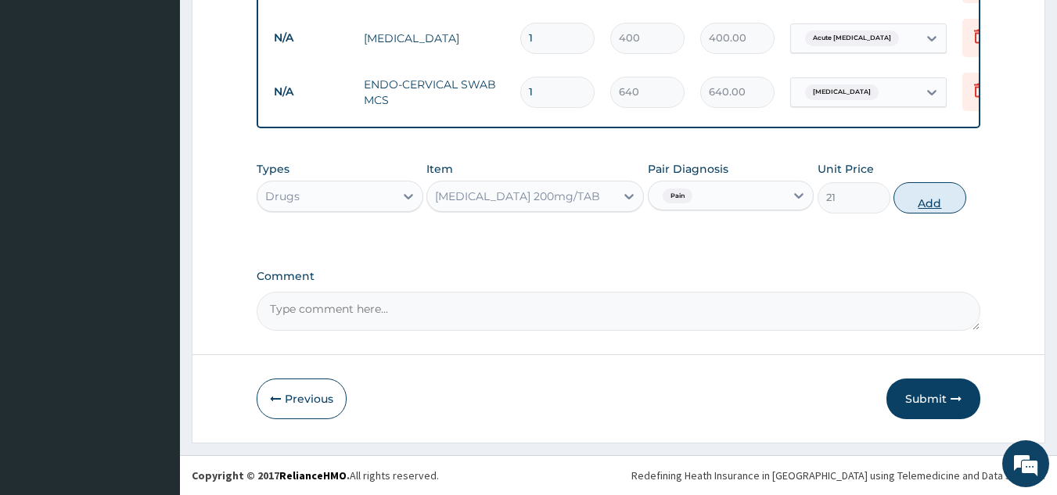
click at [930, 193] on button "Add" at bounding box center [929, 197] width 73 height 31
type input "0"
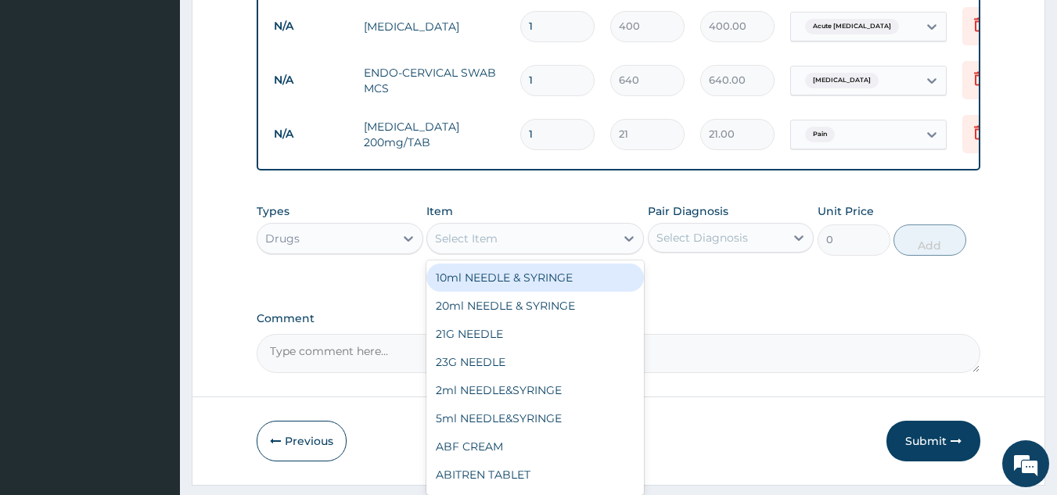
click at [606, 250] on div "Select Item" at bounding box center [521, 238] width 188 height 25
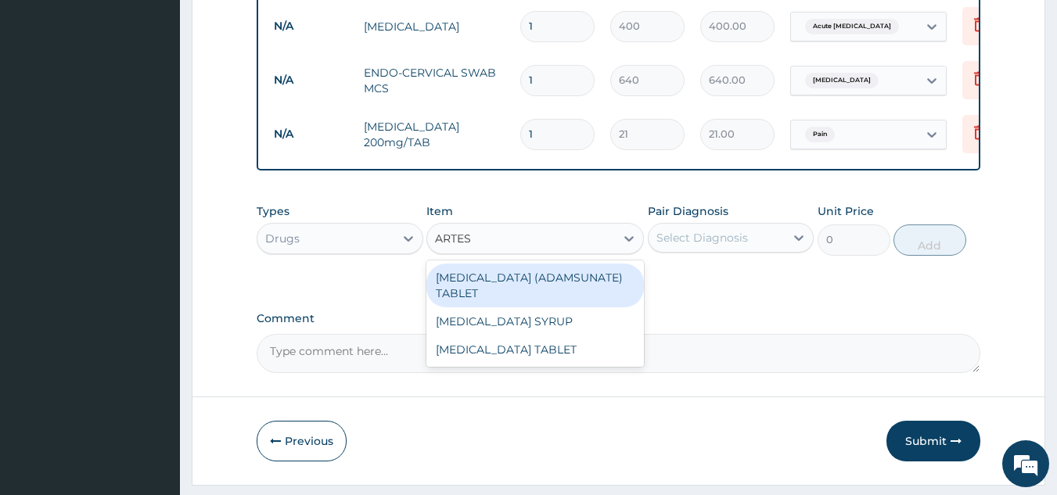
type input "ARTESU"
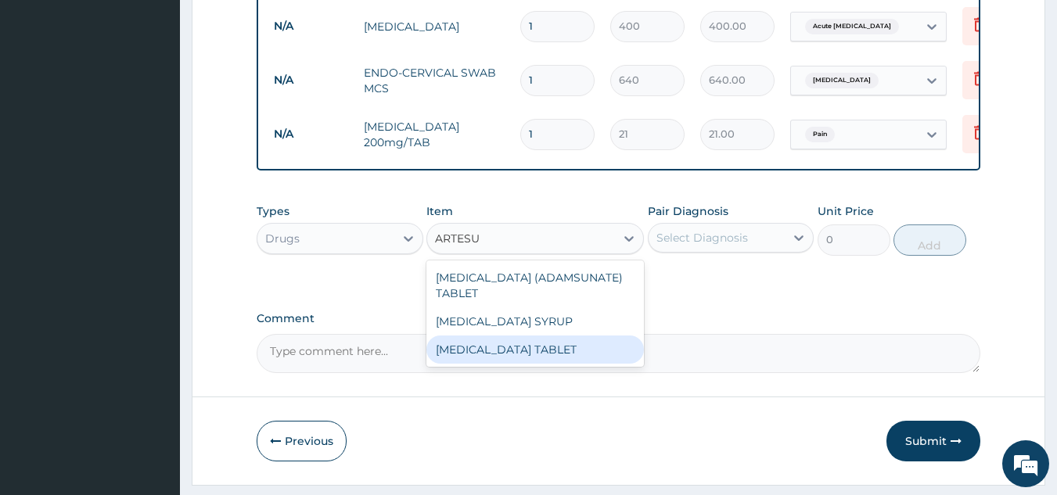
click at [571, 354] on div "ARTESUNATE TABLET" at bounding box center [535, 350] width 218 height 28
type input "26.25"
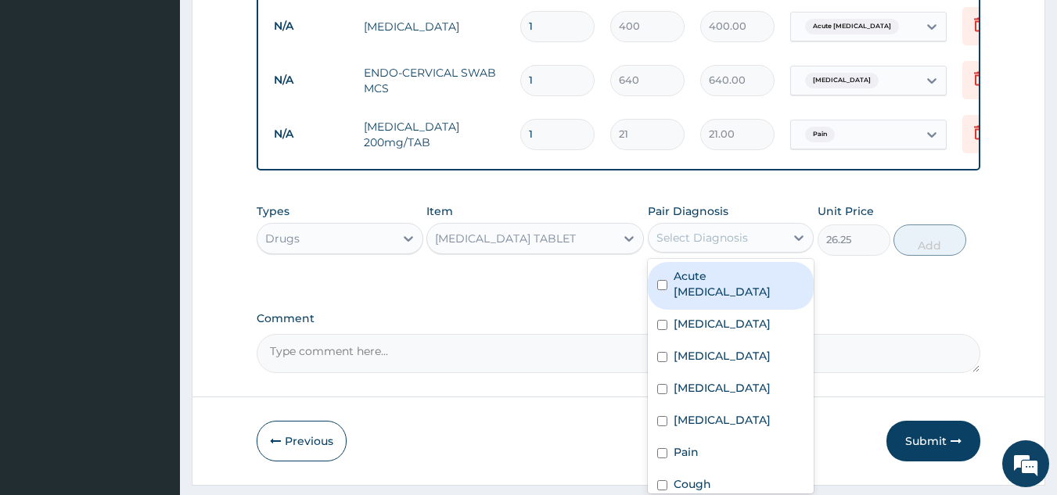
click at [780, 245] on div "Select Diagnosis" at bounding box center [717, 237] width 137 height 25
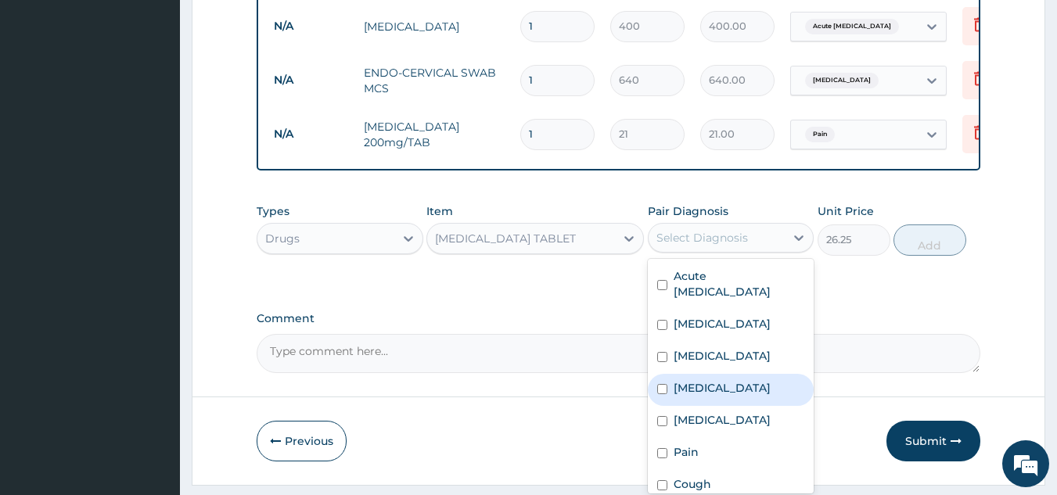
click at [672, 395] on div "Malaria" at bounding box center [731, 390] width 167 height 32
checkbox input "true"
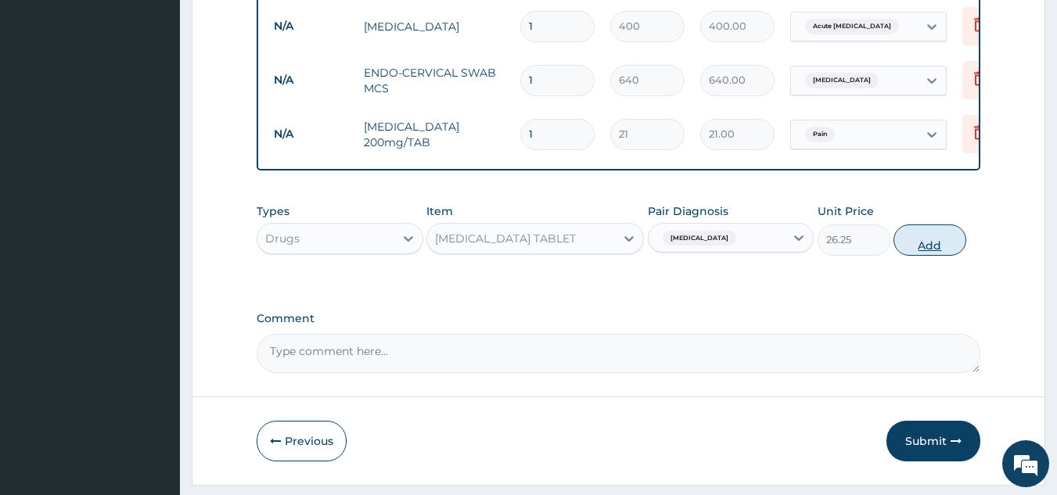
click at [943, 255] on button "Add" at bounding box center [929, 240] width 73 height 31
type input "0"
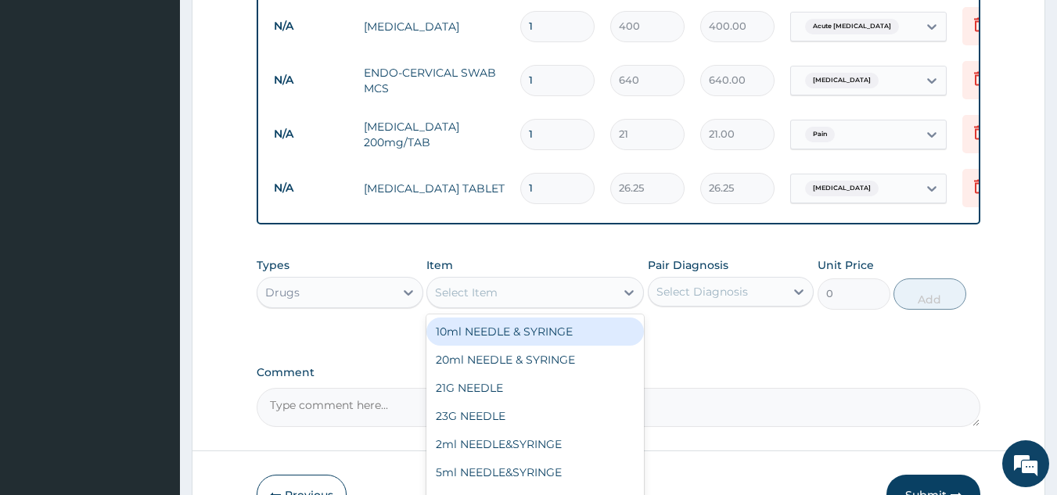
click at [549, 301] on div "Select Item" at bounding box center [521, 292] width 188 height 25
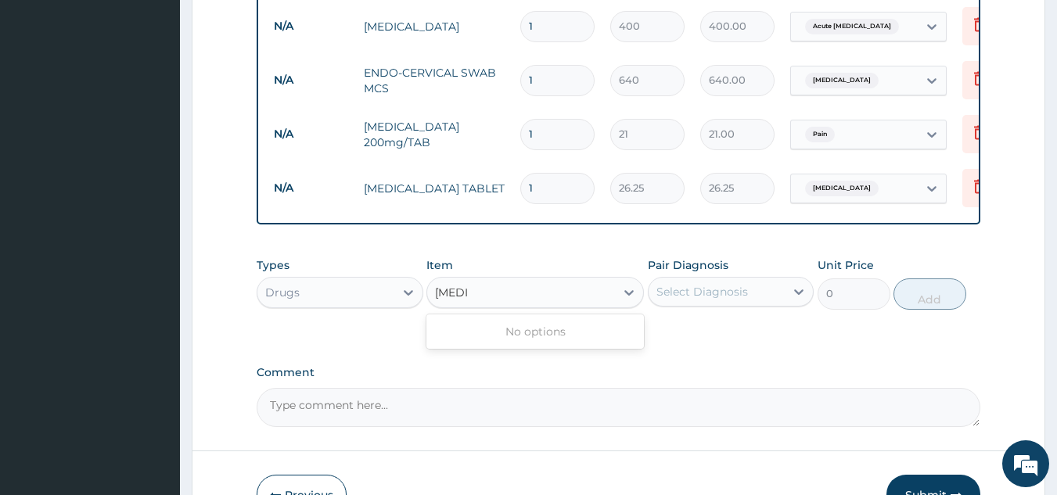
type input "FLU"
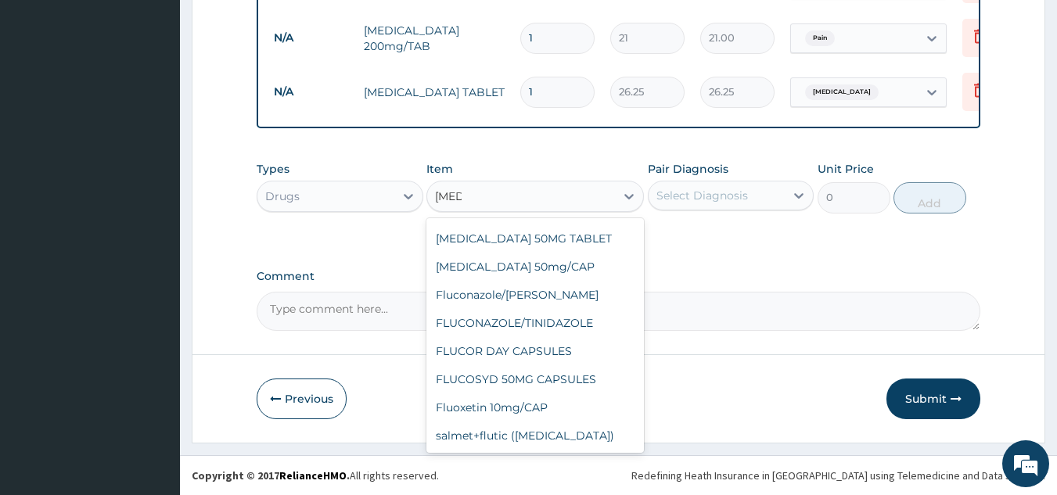
scroll to position [77, 0]
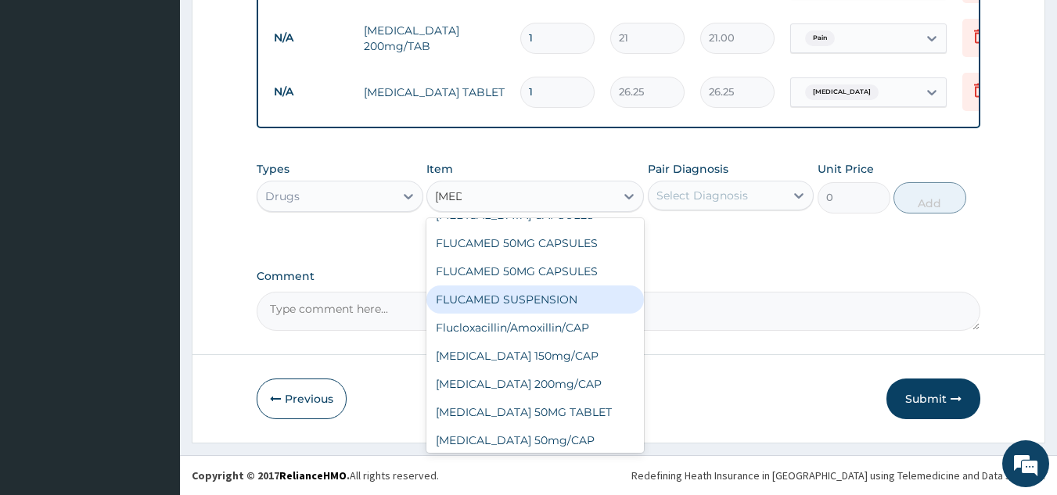
click at [523, 314] on div "FLUCAMED SUSPENSION" at bounding box center [535, 300] width 218 height 28
type input "341.25"
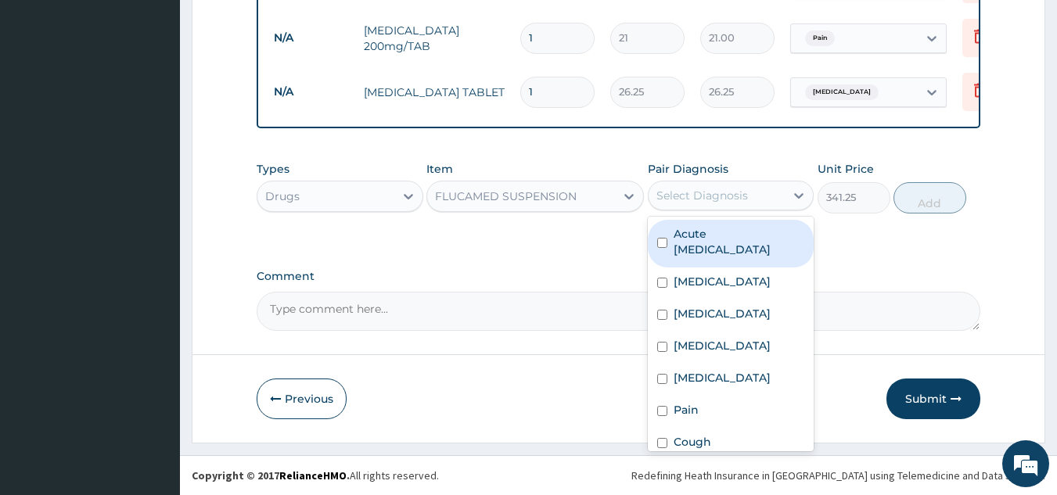
click at [765, 188] on div "Select Diagnosis" at bounding box center [717, 195] width 137 height 25
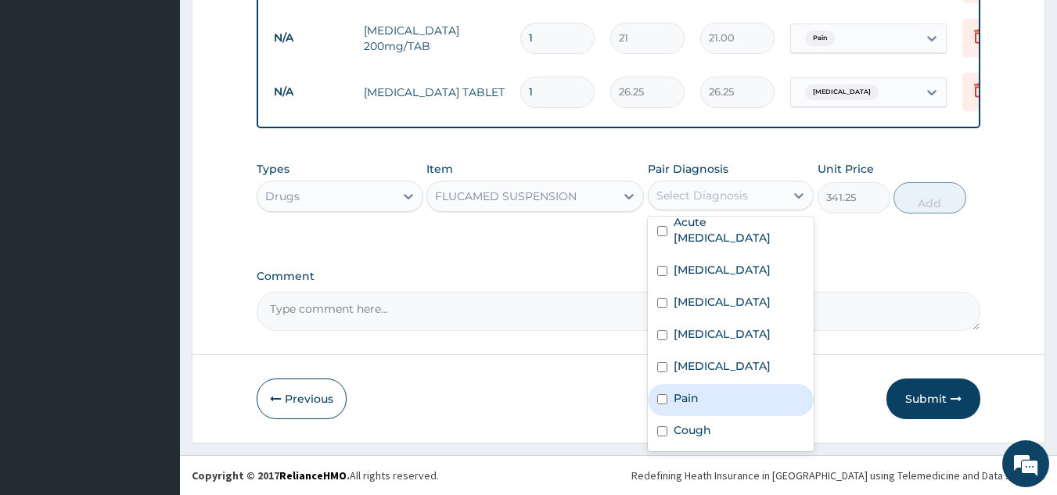
scroll to position [27, 0]
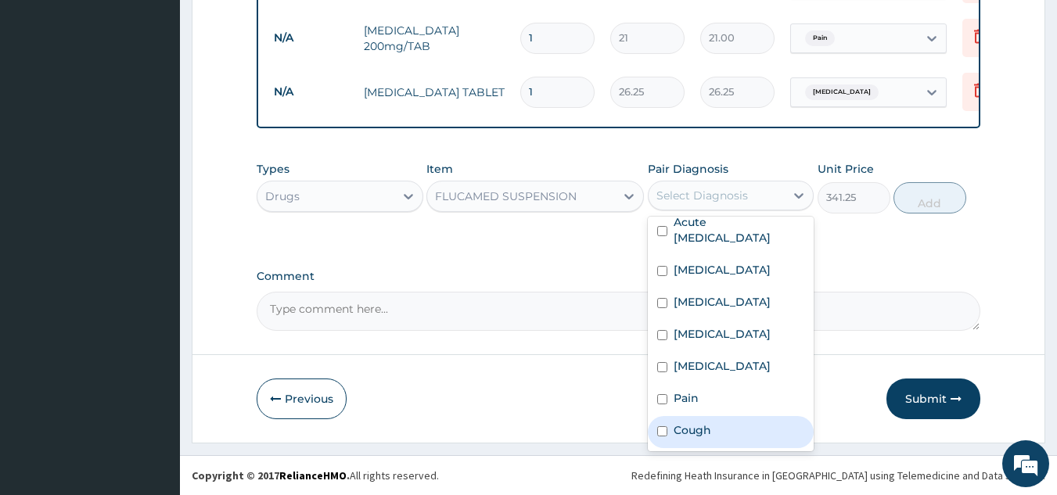
click at [724, 422] on div "Cough" at bounding box center [731, 432] width 167 height 32
checkbox input "true"
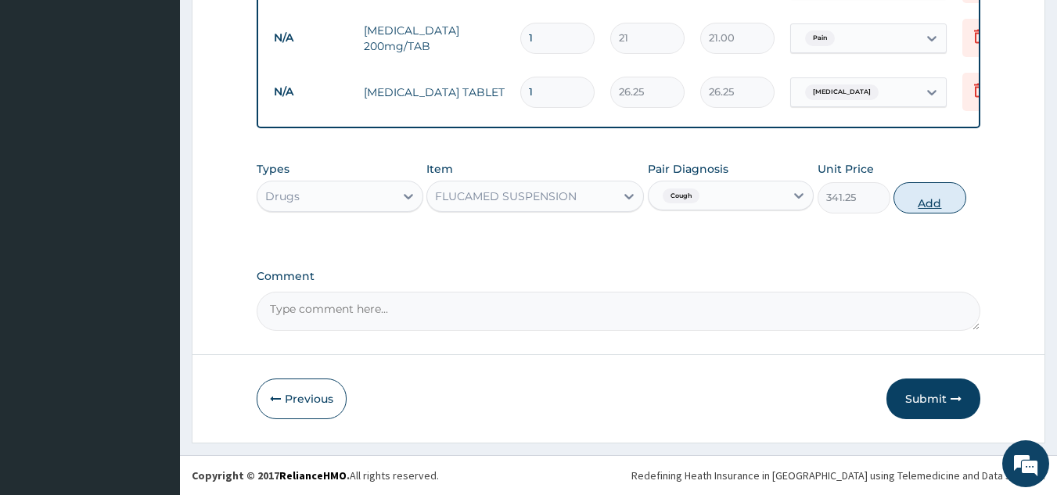
click at [929, 192] on button "Add" at bounding box center [929, 197] width 73 height 31
type input "0"
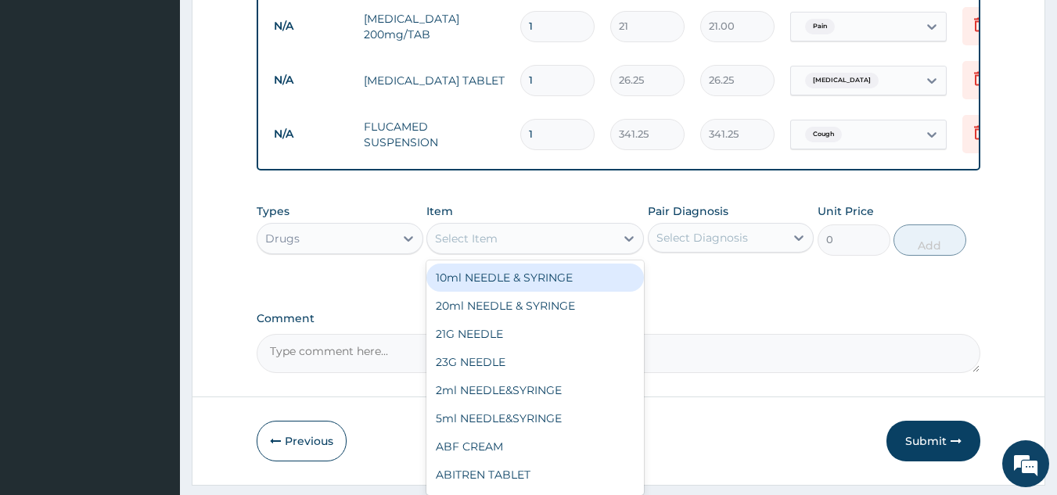
click at [589, 239] on div "Select Item" at bounding box center [521, 238] width 188 height 25
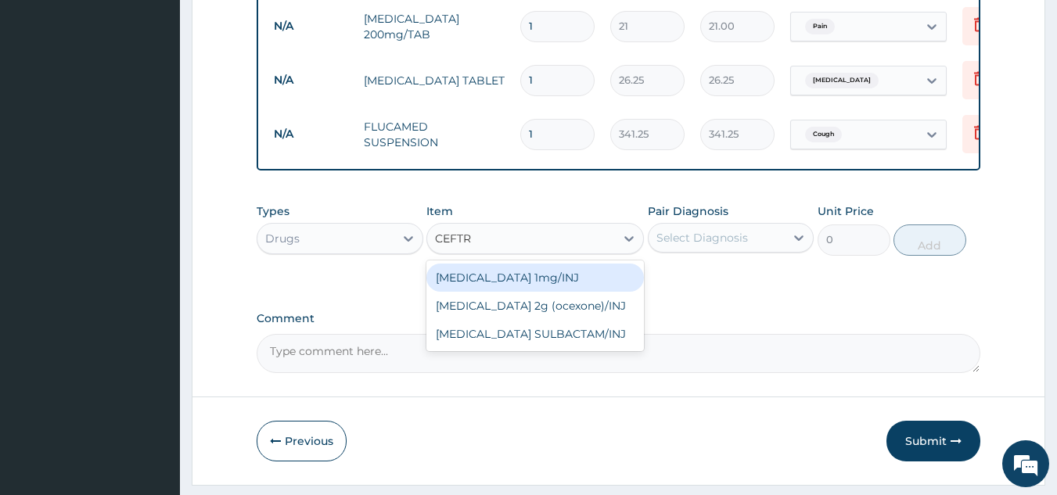
type input "CEFTRI"
click at [572, 283] on div "Ceftriaxone 1mg/INJ" at bounding box center [535, 278] width 218 height 28
type input "446.25"
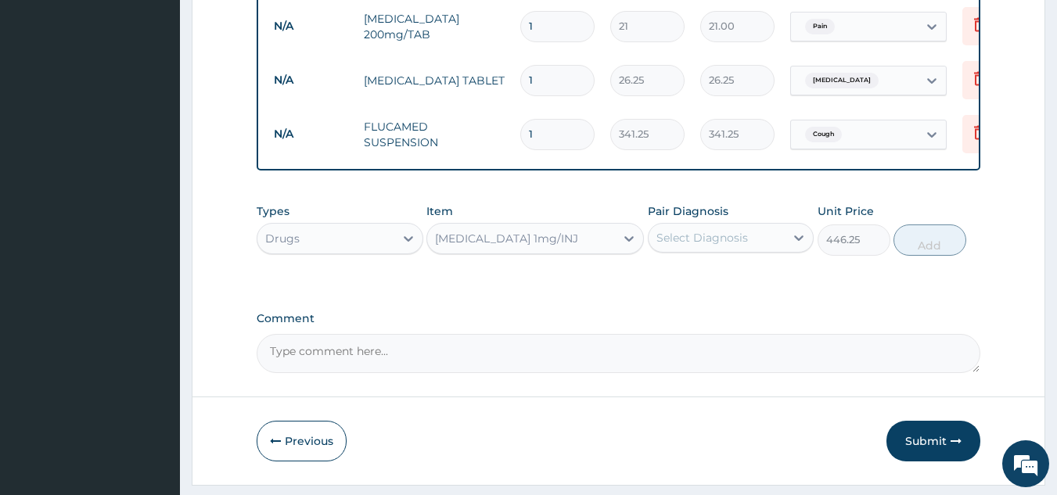
click at [765, 250] on div "Select Diagnosis" at bounding box center [717, 237] width 137 height 25
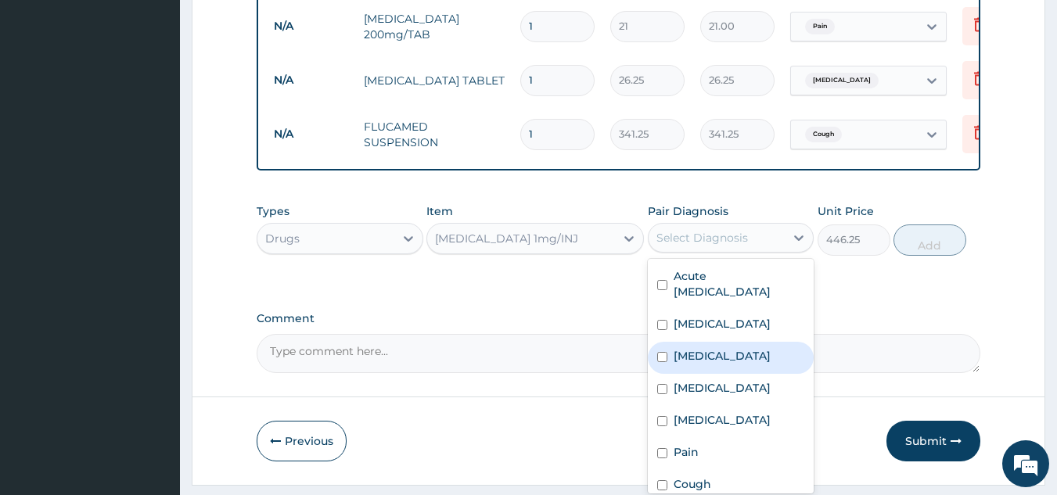
click at [733, 360] on div "Sepsis" at bounding box center [731, 358] width 167 height 32
checkbox input "true"
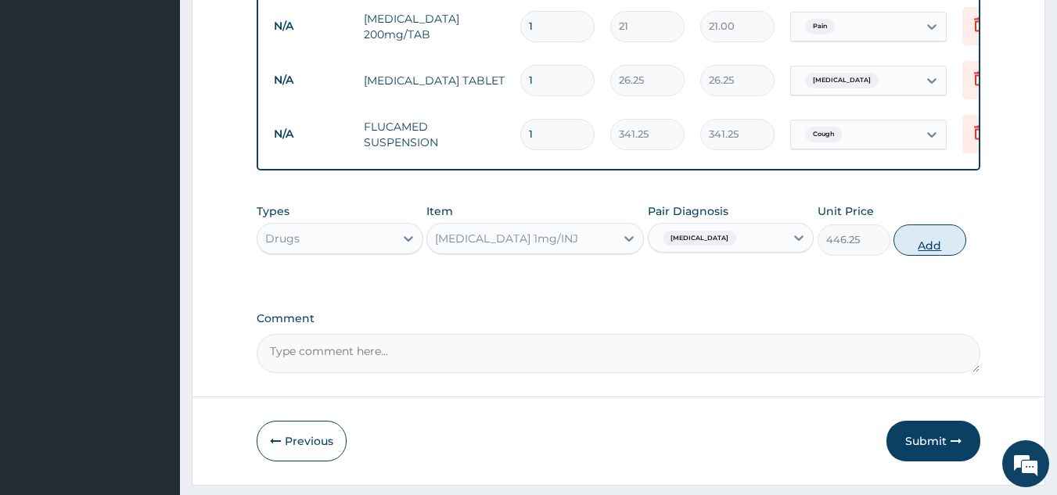
click at [926, 250] on button "Add" at bounding box center [929, 240] width 73 height 31
type input "0"
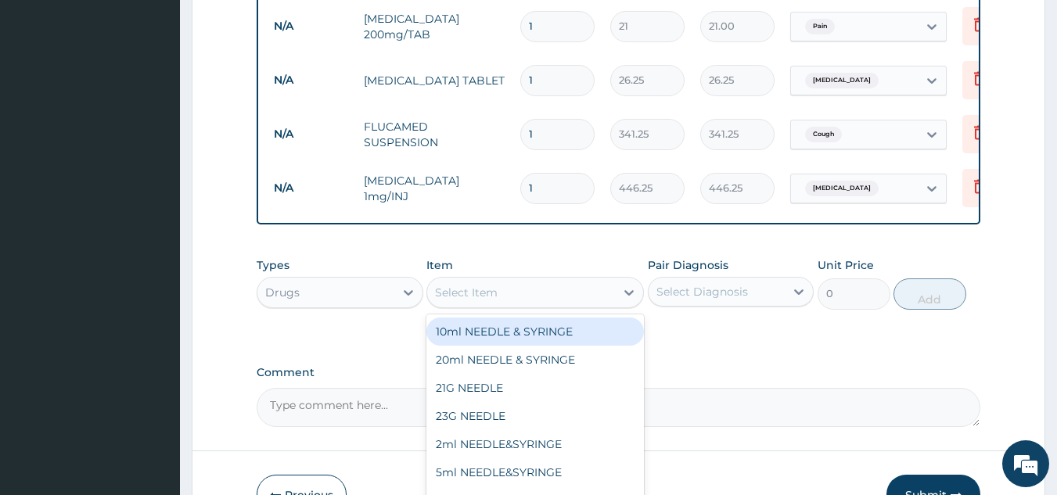
click at [601, 305] on div "Select Item" at bounding box center [521, 292] width 188 height 25
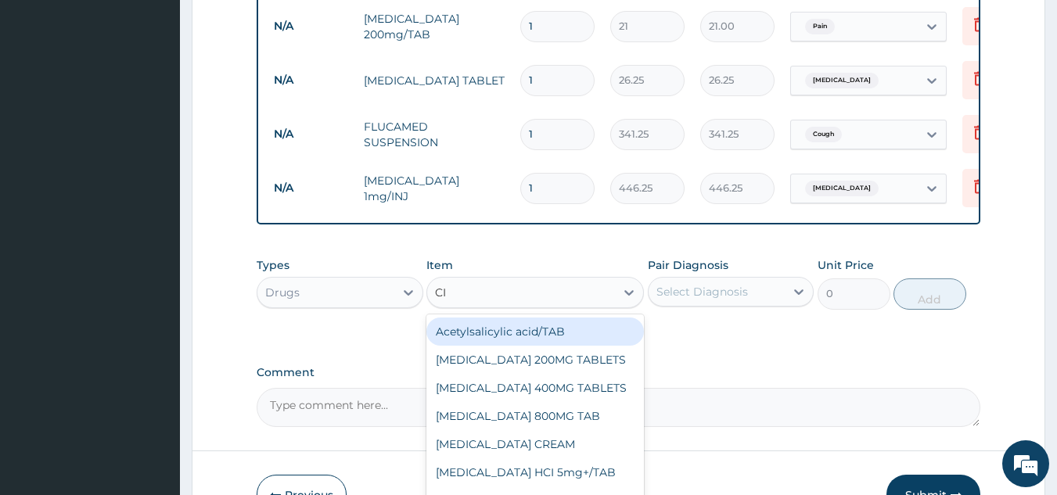
type input "CIP"
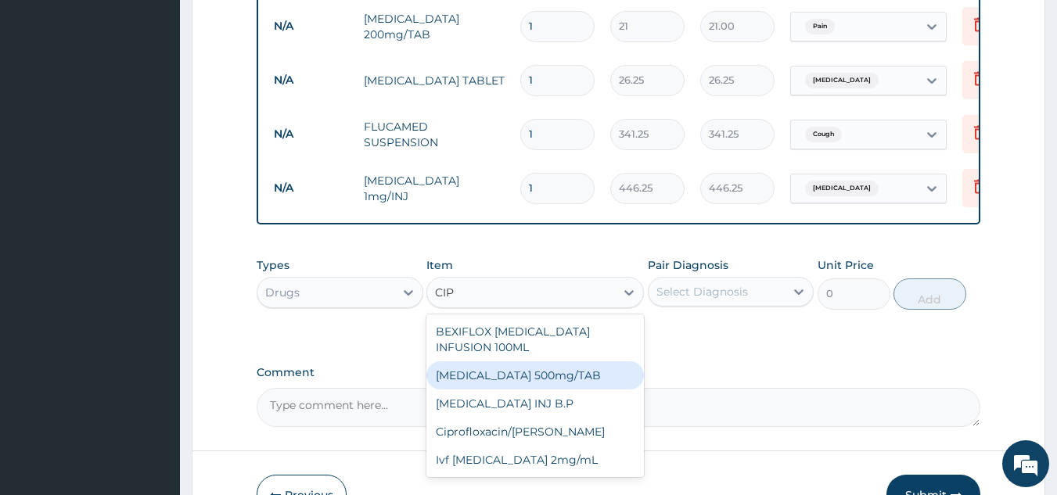
click at [549, 380] on div "Ciprofloxacin 500mg/TAB" at bounding box center [535, 375] width 218 height 28
type input "26.77"
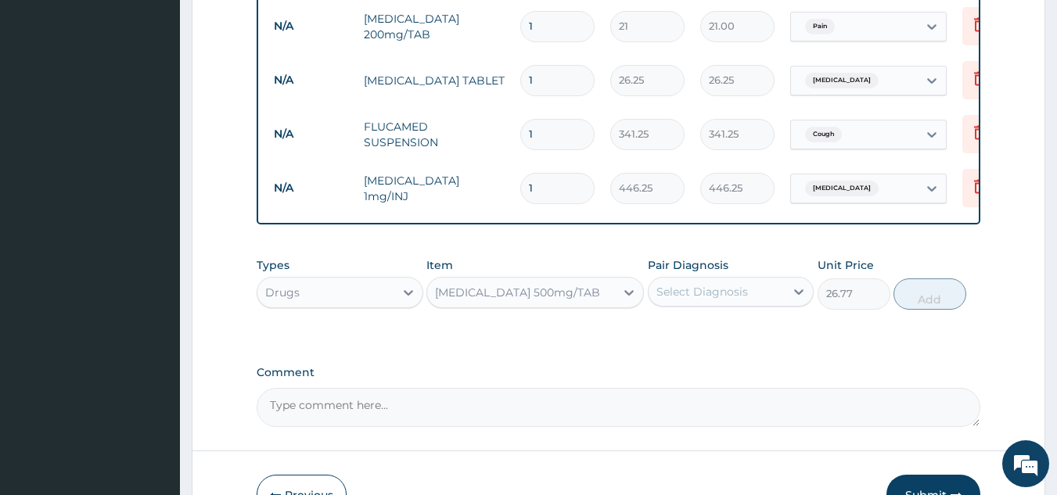
click at [771, 304] on div "Select Diagnosis" at bounding box center [717, 291] width 137 height 25
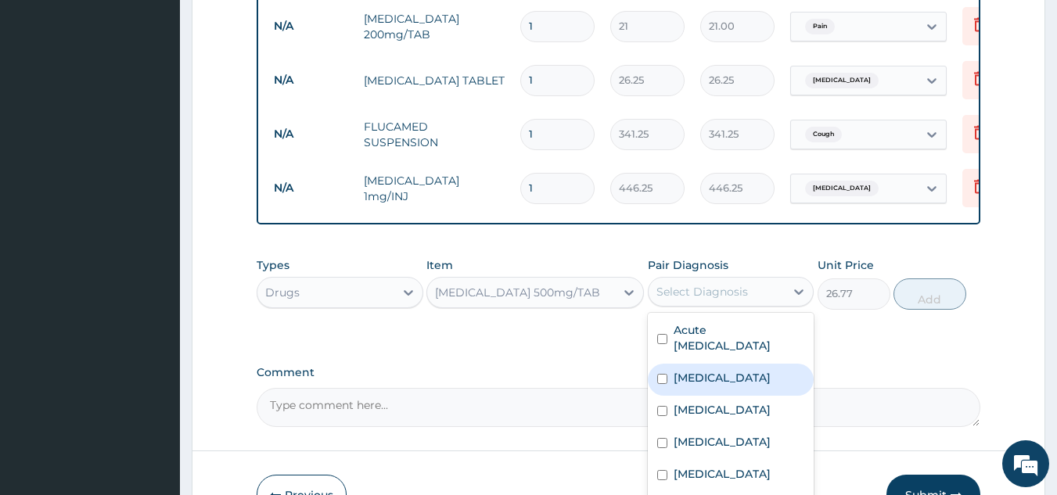
click at [687, 386] on label "Typhoid fever" at bounding box center [722, 378] width 97 height 16
checkbox input "true"
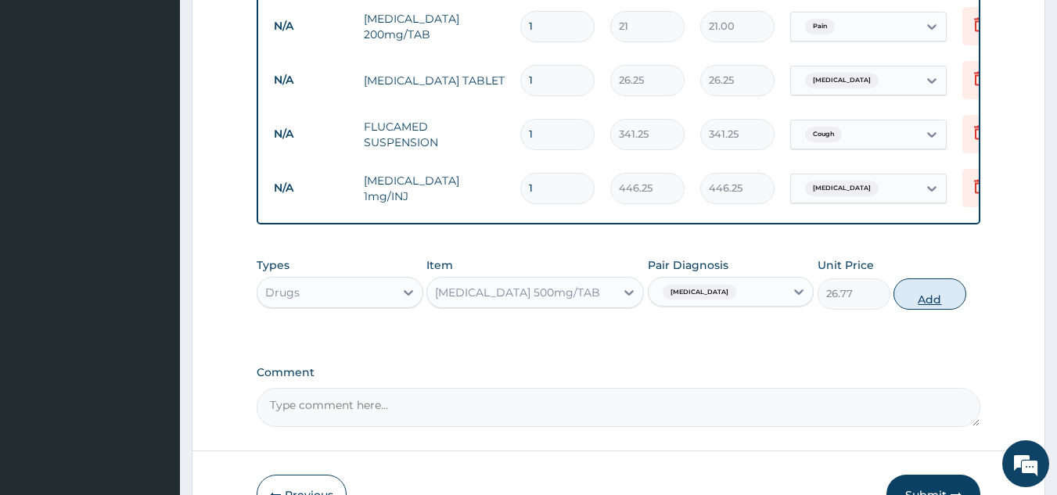
click at [915, 293] on button "Add" at bounding box center [929, 294] width 73 height 31
type input "0"
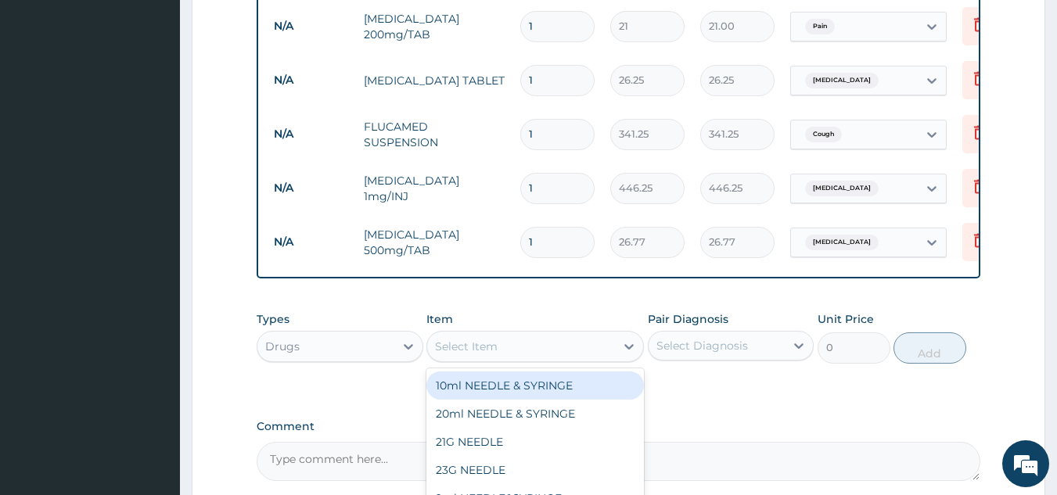
click at [588, 359] on div "Select Item" at bounding box center [521, 346] width 188 height 25
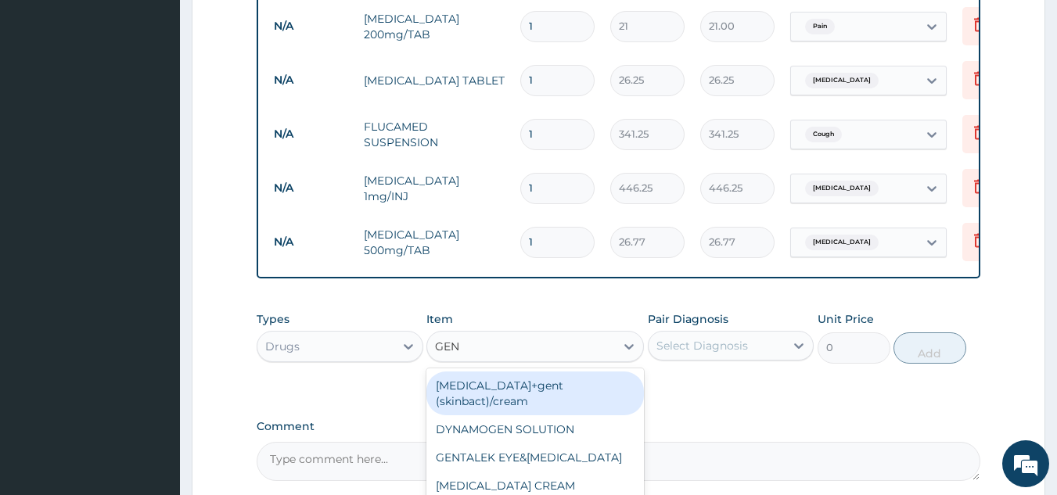
type input "GENT"
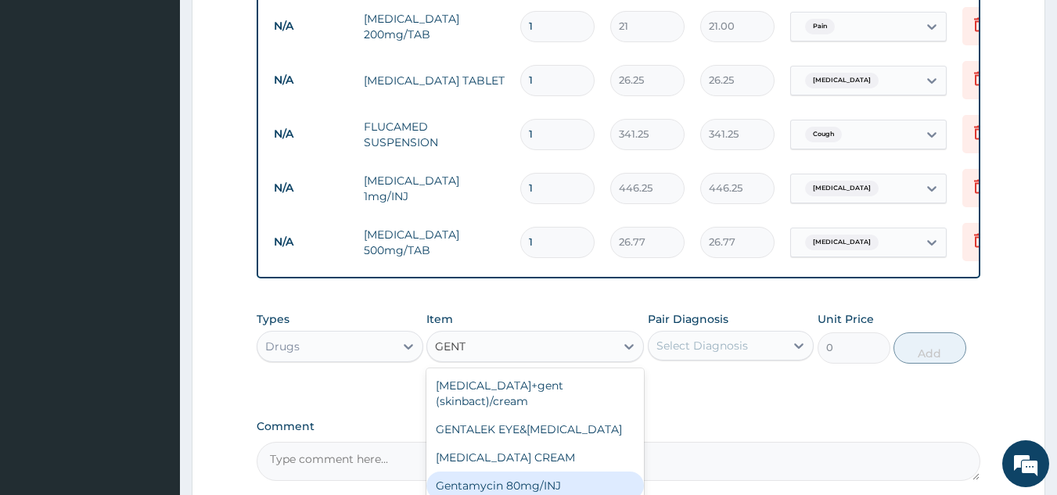
click at [580, 479] on div "Gentamycin 80mg/INJ" at bounding box center [535, 486] width 218 height 28
type input "52.5"
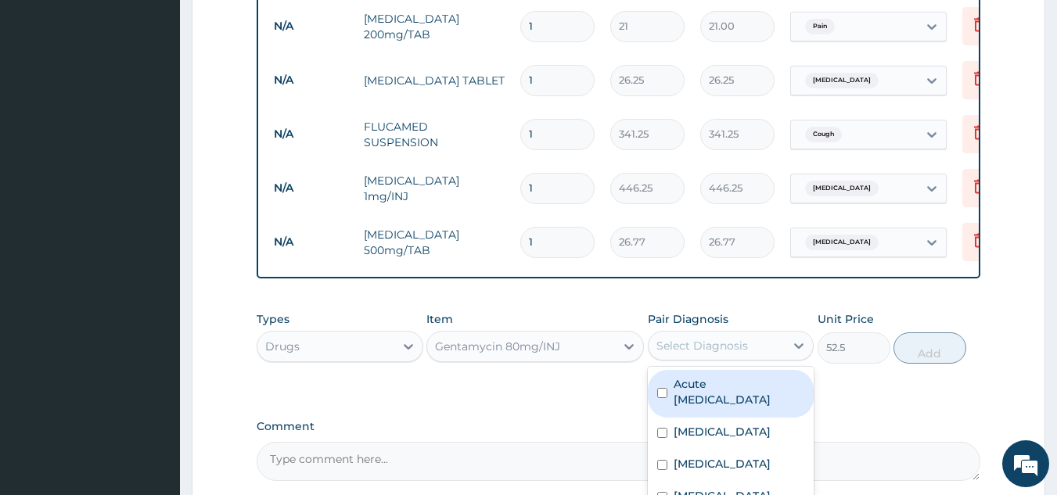
click at [784, 356] on div "Select Diagnosis" at bounding box center [717, 345] width 137 height 25
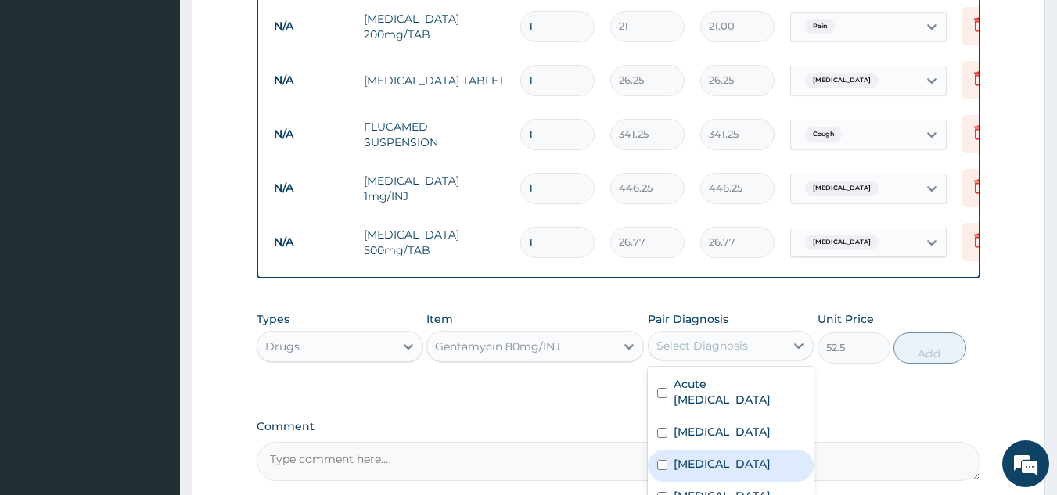
click at [742, 472] on div "Sepsis" at bounding box center [731, 466] width 167 height 32
checkbox input "true"
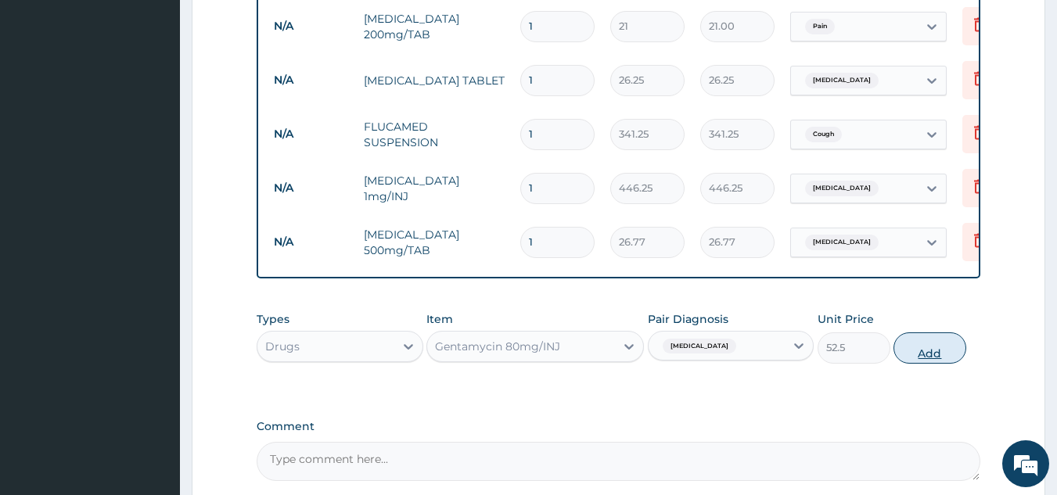
click at [919, 359] on button "Add" at bounding box center [929, 348] width 73 height 31
type input "0"
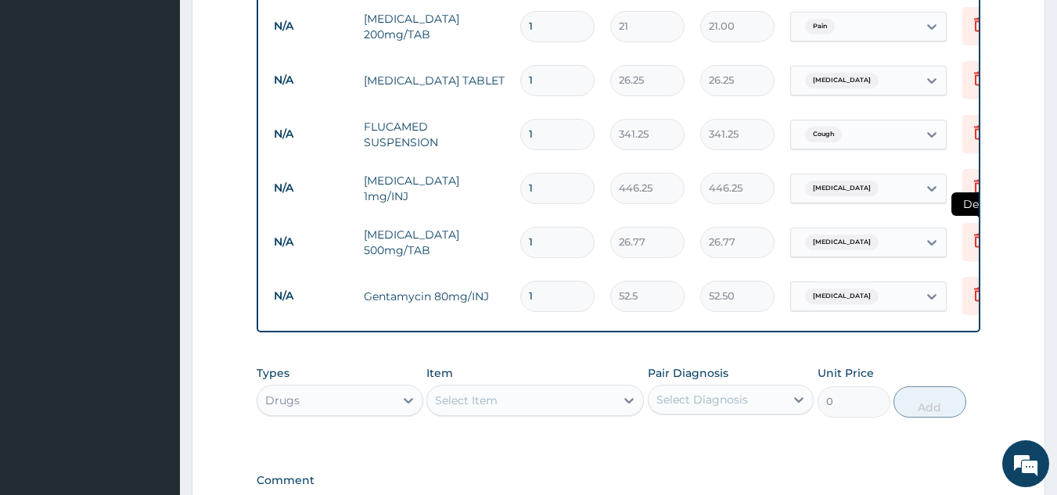
click at [968, 236] on icon at bounding box center [979, 242] width 34 height 38
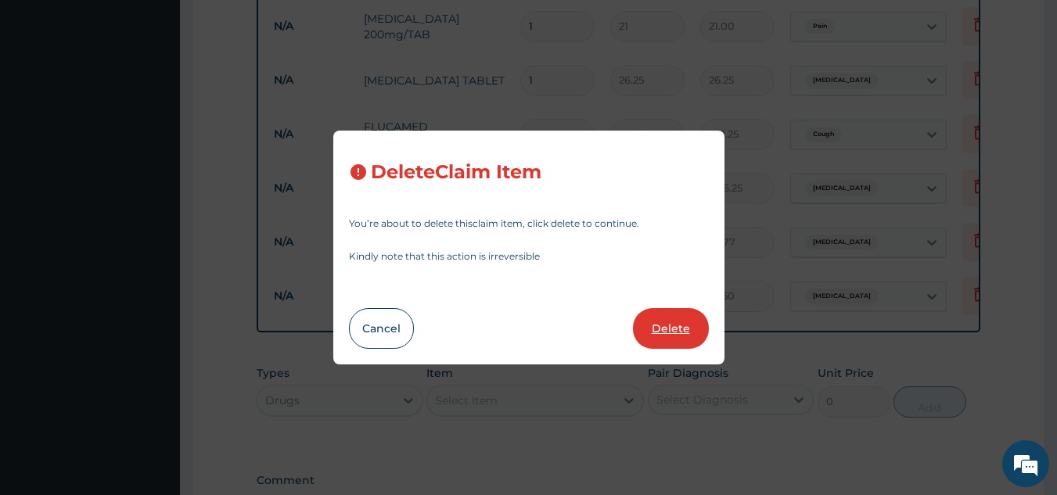
click at [673, 316] on button "Delete" at bounding box center [671, 328] width 76 height 41
type input "52.5"
type input "52.50"
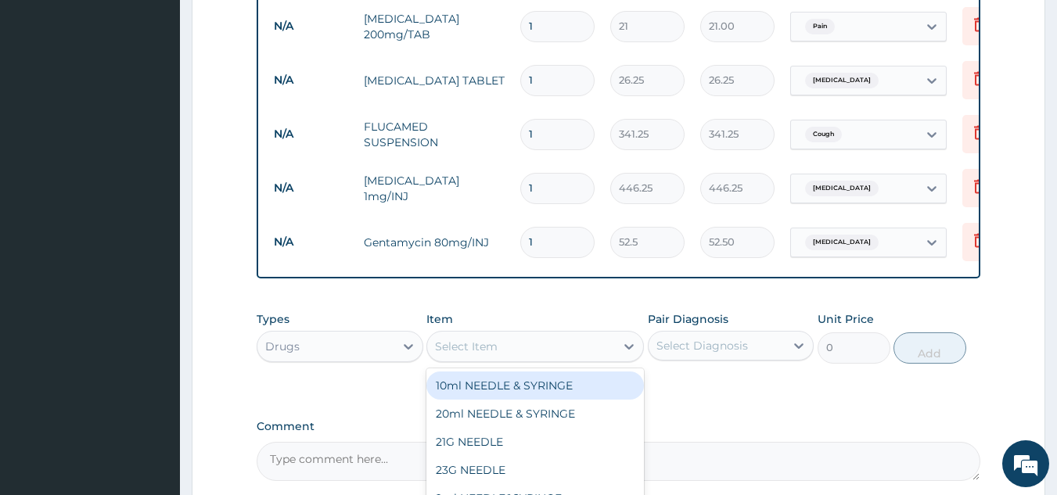
click at [572, 354] on div "Select Item" at bounding box center [521, 346] width 188 height 25
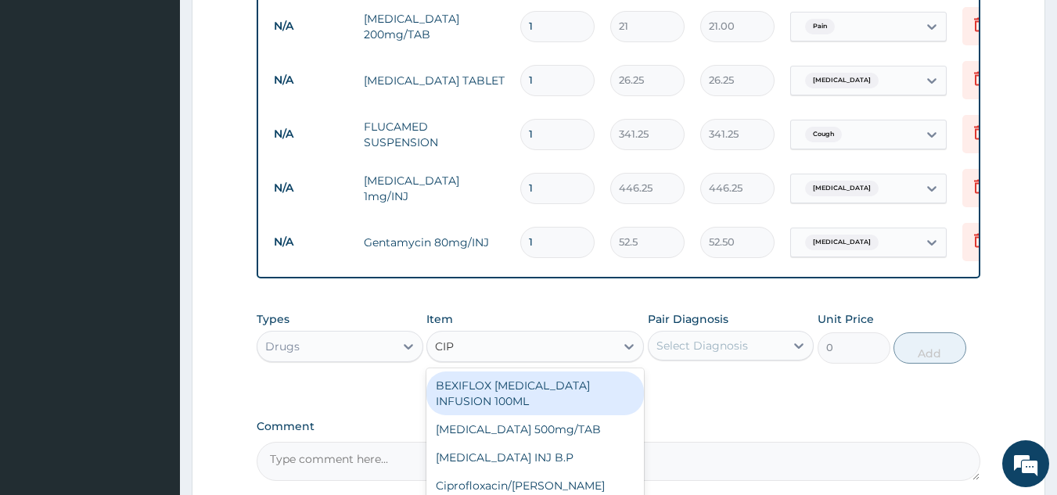
type input "CIPR"
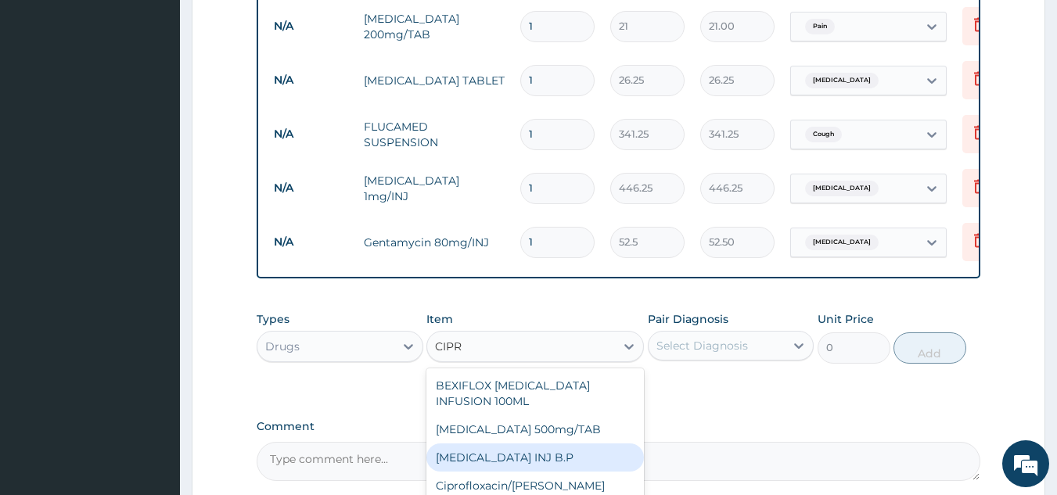
click at [621, 453] on div "CIPROFLOXACIN INJ B.P" at bounding box center [535, 458] width 218 height 28
type input "259.88"
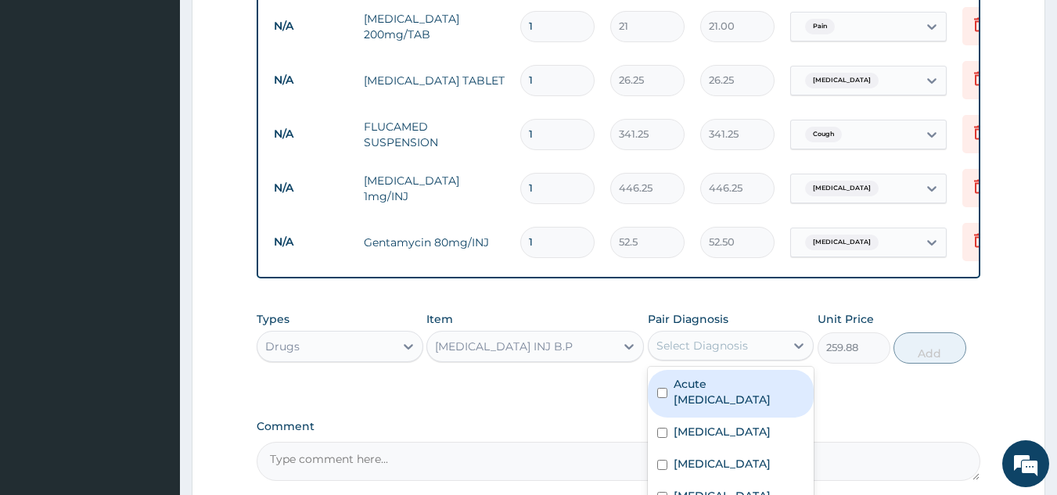
click at [785, 358] on div "Select Diagnosis" at bounding box center [717, 345] width 137 height 25
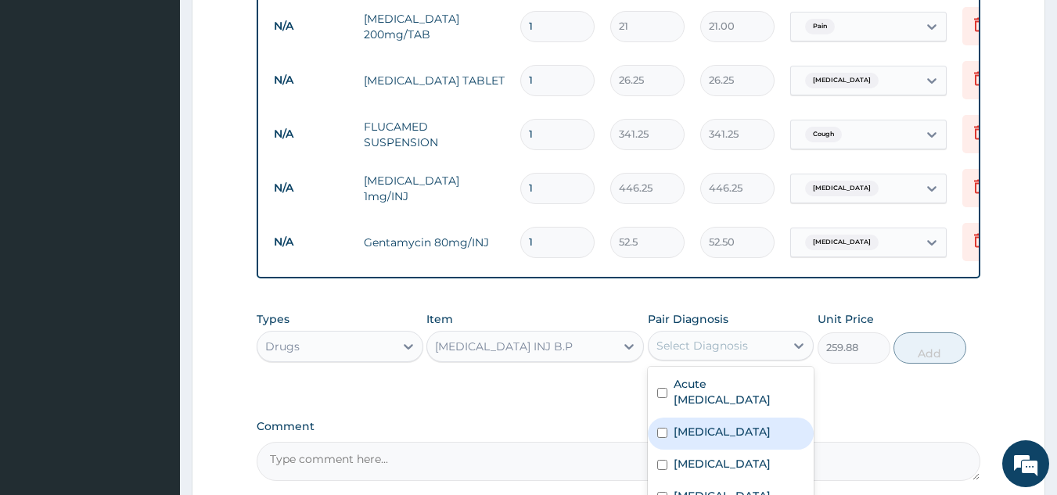
click at [739, 437] on label "Typhoid fever" at bounding box center [722, 432] width 97 height 16
checkbox input "true"
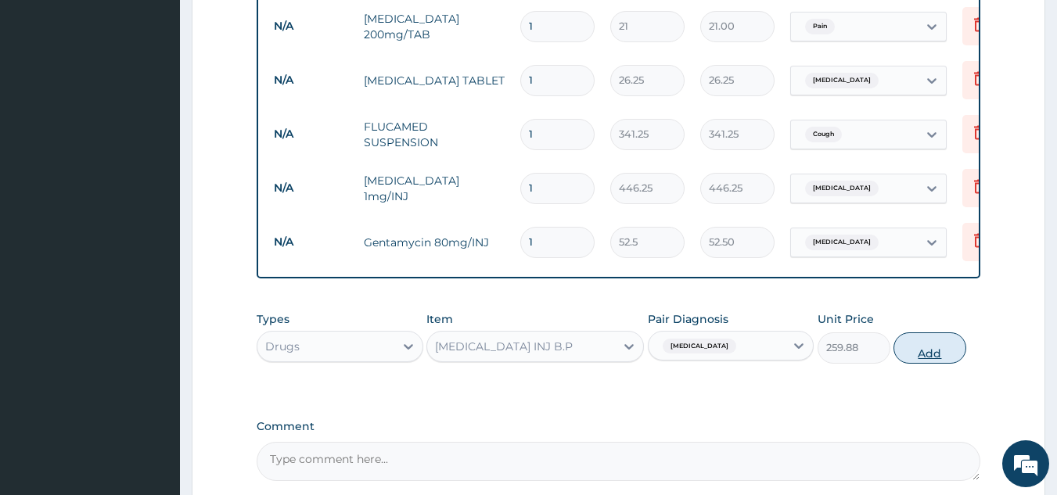
click at [909, 357] on button "Add" at bounding box center [929, 348] width 73 height 31
type input "0"
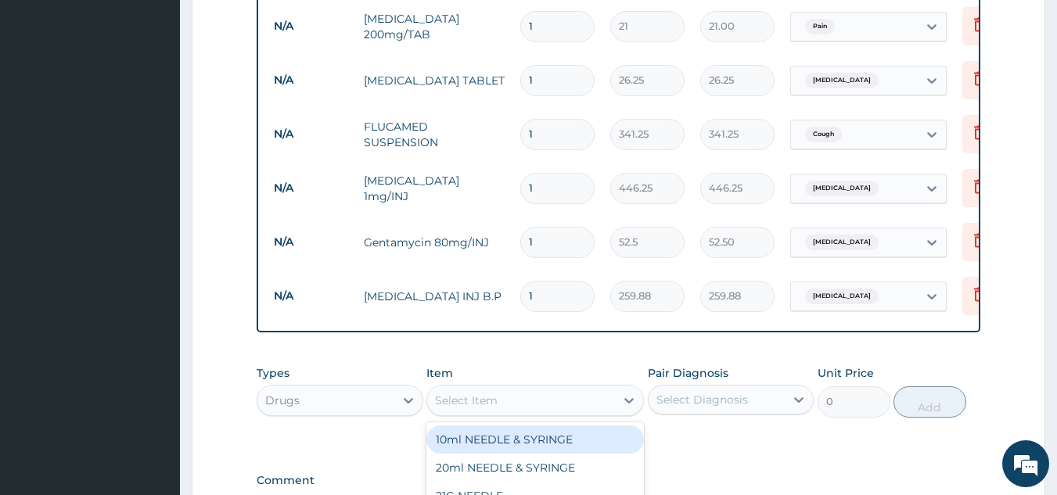
click at [584, 411] on div "Select Item" at bounding box center [521, 400] width 188 height 25
type input "CAMOSU"
click at [570, 443] on div "CAMOSUNATE (1-6YRS) TABLET" at bounding box center [535, 440] width 218 height 28
type input "63"
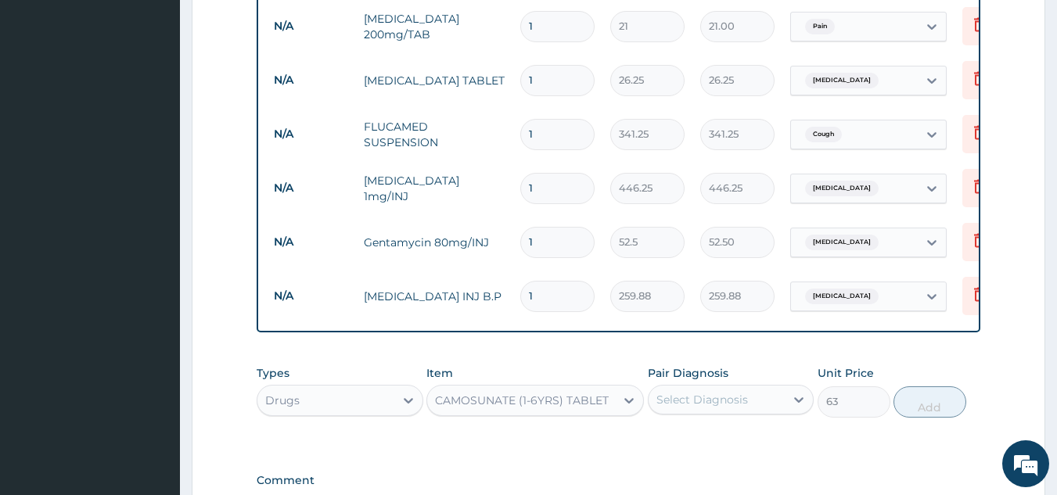
click at [732, 404] on div "Select Diagnosis" at bounding box center [702, 400] width 92 height 16
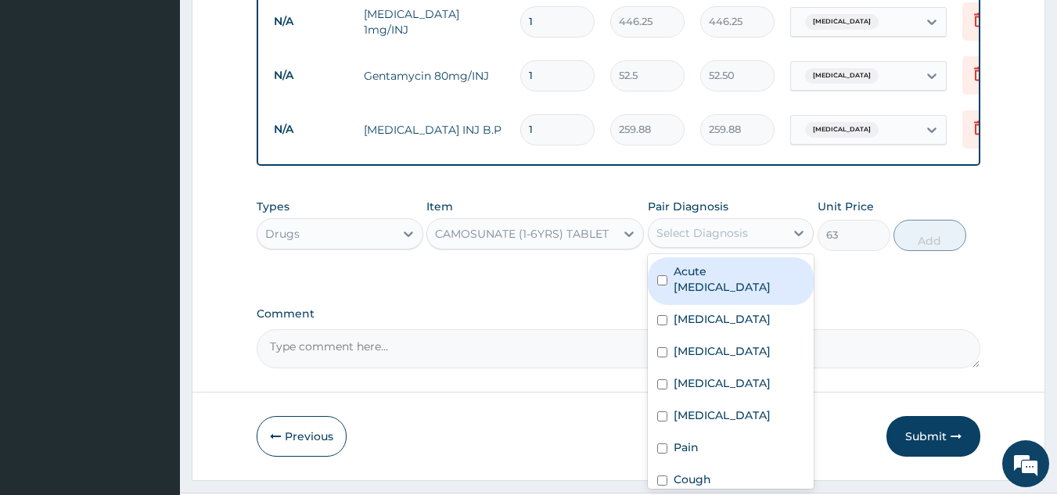
scroll to position [1032, 0]
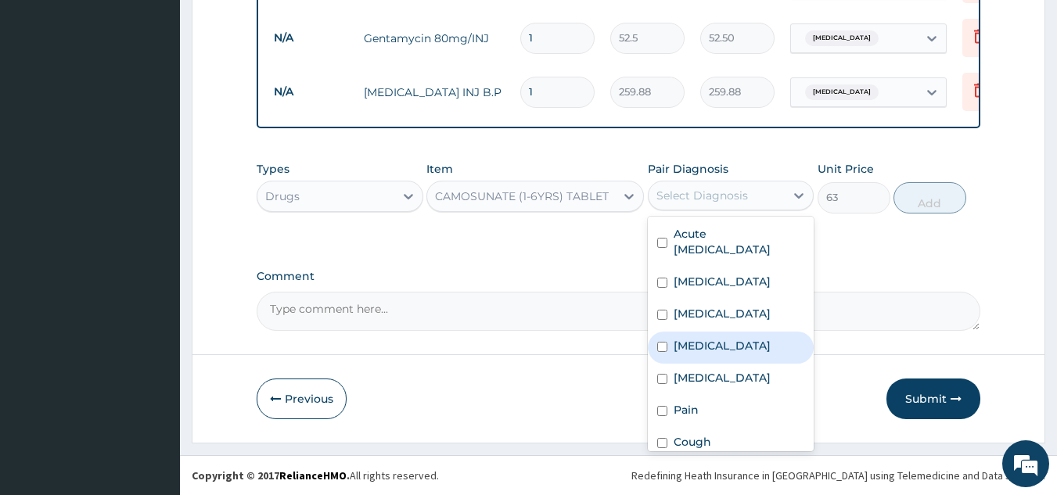
click at [707, 353] on label "Malaria" at bounding box center [722, 346] width 97 height 16
checkbox input "true"
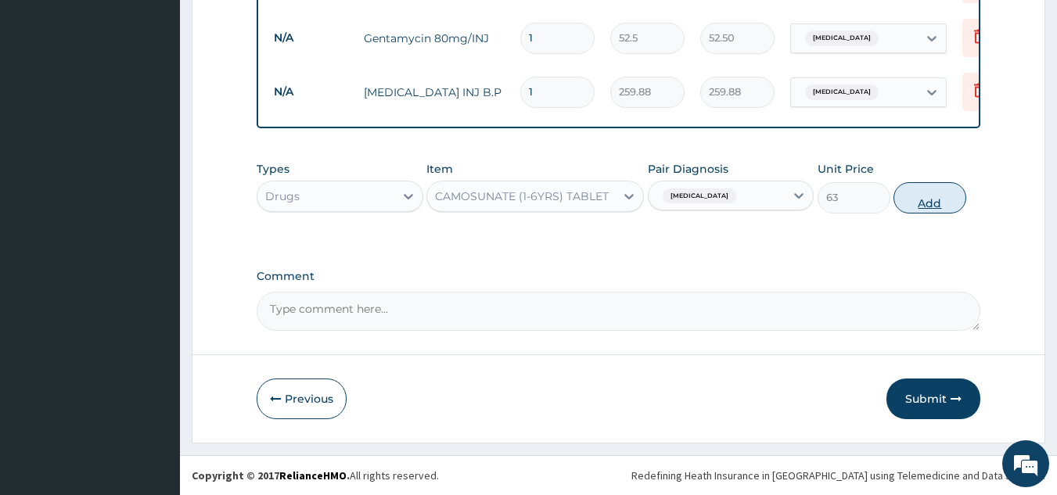
click at [930, 187] on button "Add" at bounding box center [929, 197] width 73 height 31
type input "0"
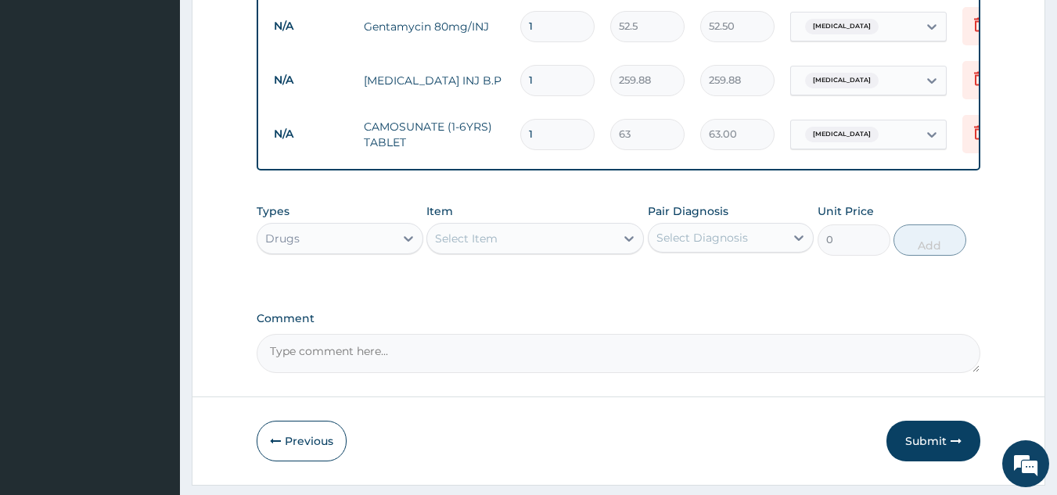
click at [584, 248] on div "Select Item" at bounding box center [521, 238] width 188 height 25
click at [566, 250] on div "Select Item" at bounding box center [521, 238] width 188 height 25
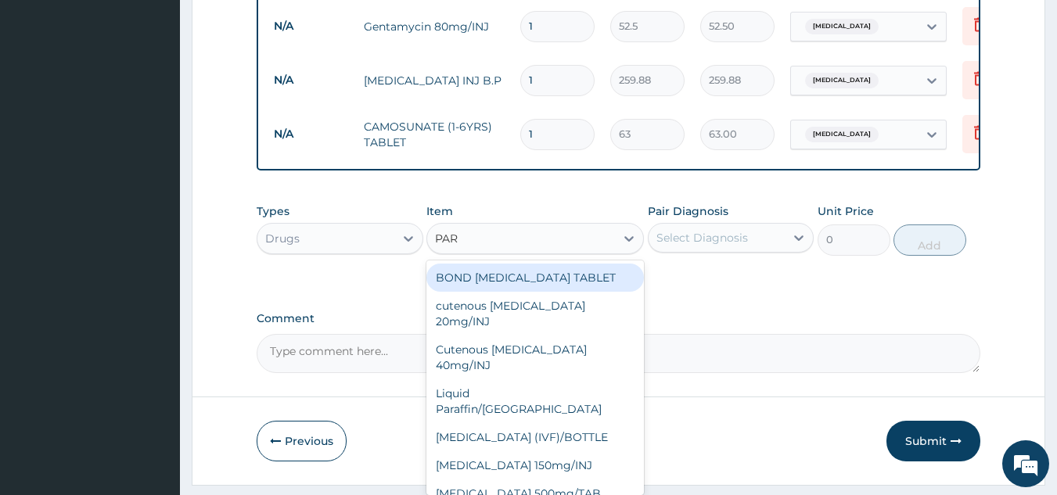
type input "PARA"
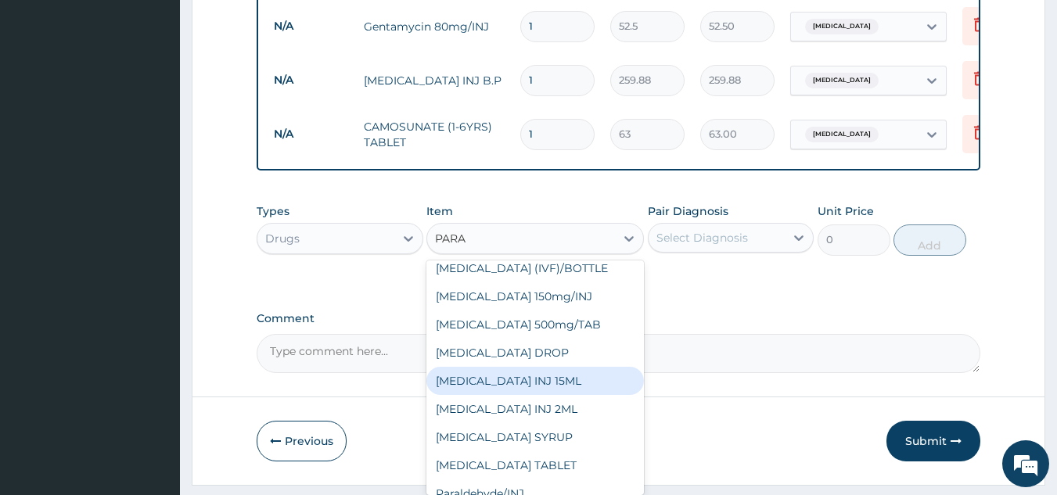
scroll to position [0, 0]
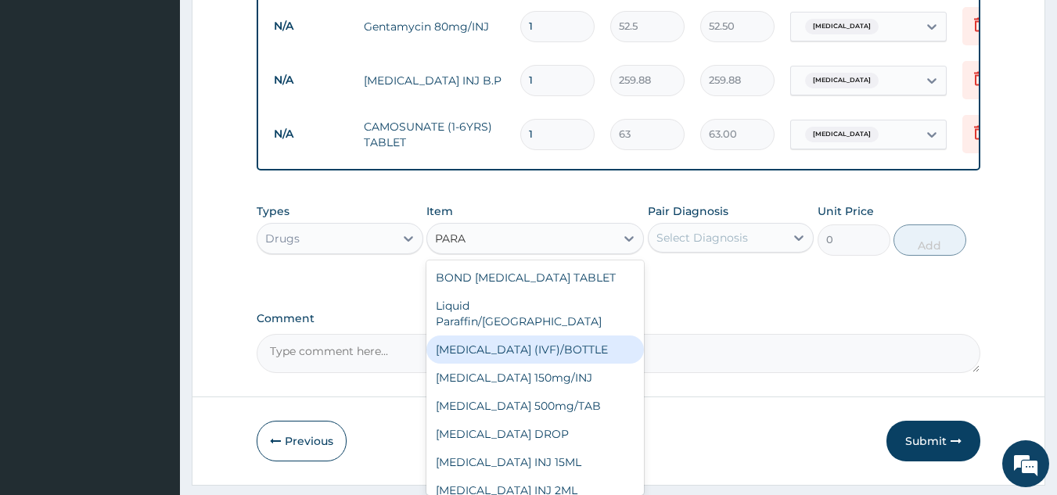
click at [606, 345] on div "PARACETAMOL (IVF)/BOTTLE" at bounding box center [535, 350] width 218 height 28
type input "341.25"
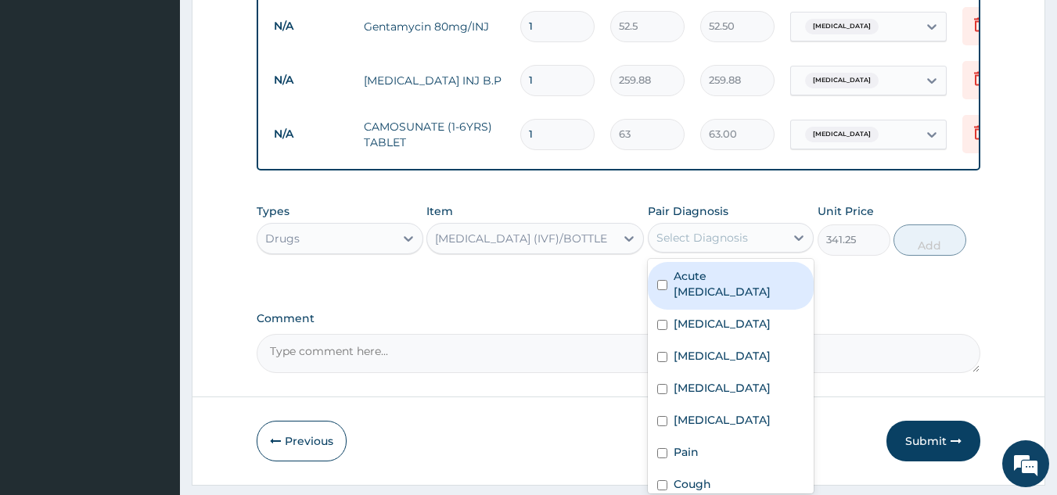
click at [750, 244] on div "Select Diagnosis" at bounding box center [717, 237] width 137 height 25
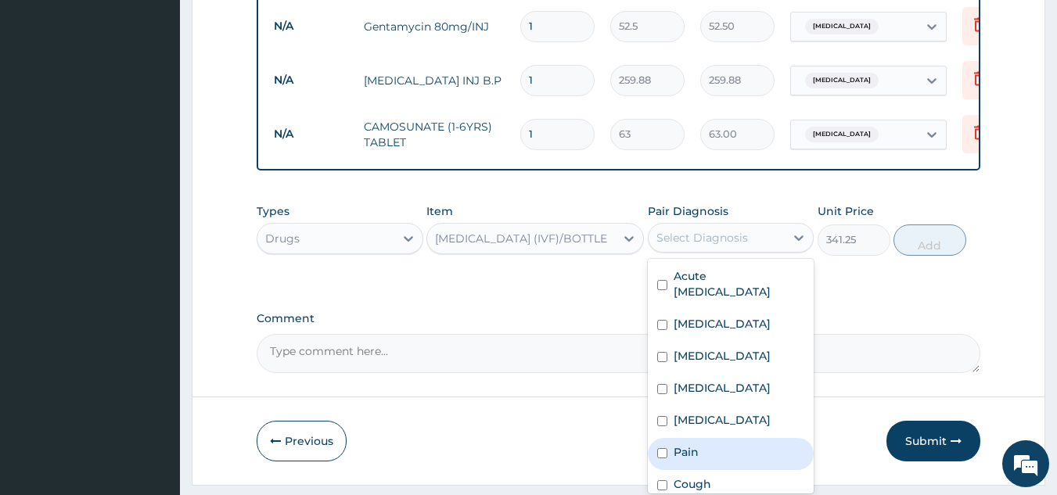
click at [721, 470] on div "Pain" at bounding box center [731, 454] width 167 height 32
checkbox input "true"
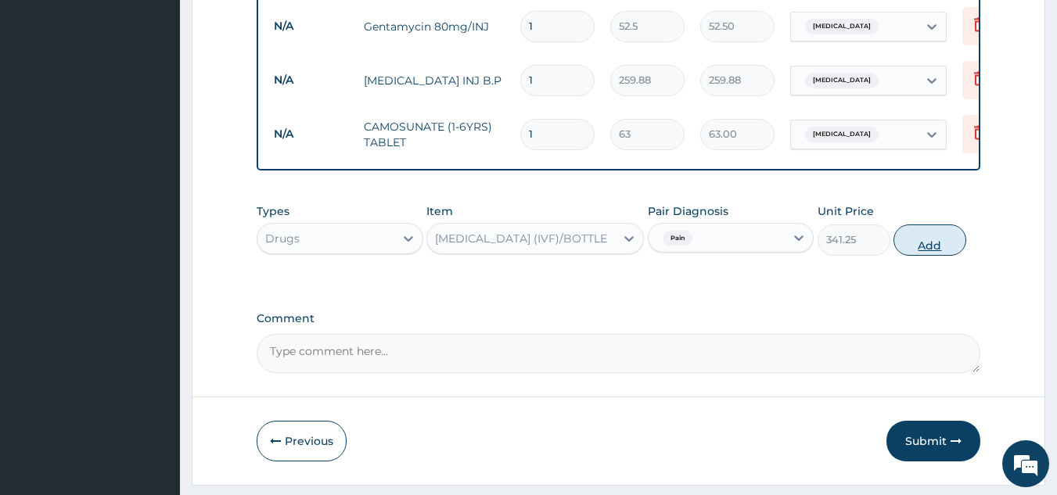
click at [937, 239] on button "Add" at bounding box center [929, 240] width 73 height 31
type input "0"
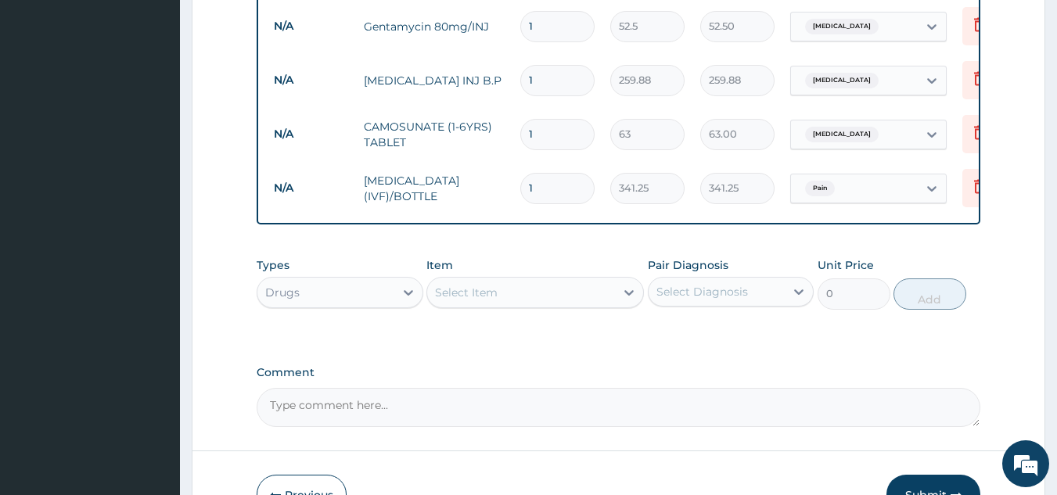
scroll to position [1140, 0]
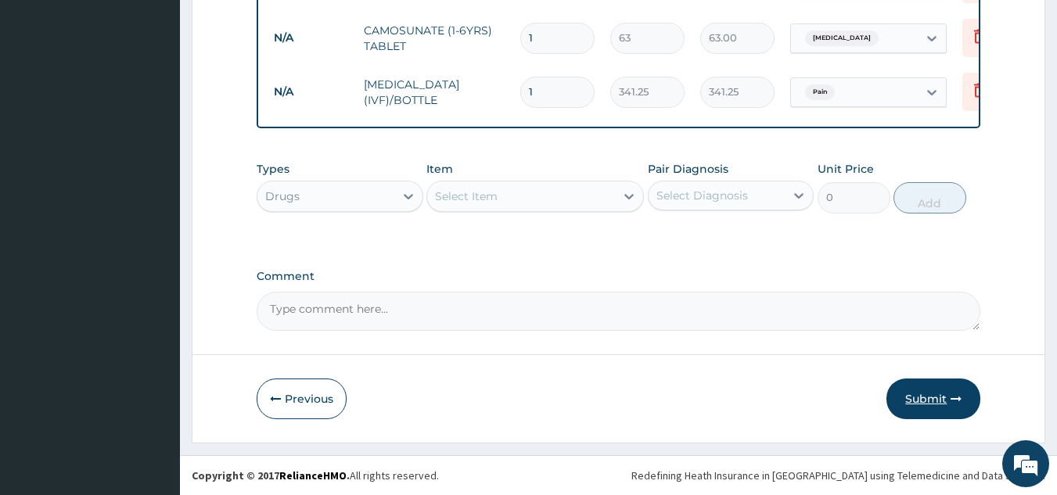
click at [952, 401] on icon "button" at bounding box center [956, 399] width 11 height 11
